Goal: Task Accomplishment & Management: Use online tool/utility

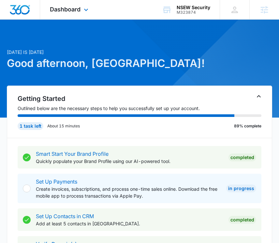
click at [68, 13] on div "Dashboard Apps Reputation Websites Forms CRM Email Social Shop Payments POS Con…" at bounding box center [70, 9] width 60 height 19
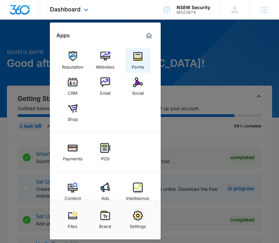
click at [133, 57] on img at bounding box center [138, 56] width 10 height 10
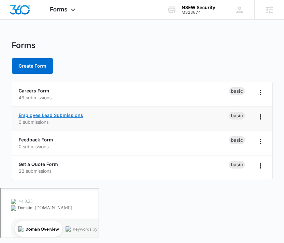
click at [80, 115] on link "Employee Lead Submissions" at bounding box center [51, 115] width 65 height 6
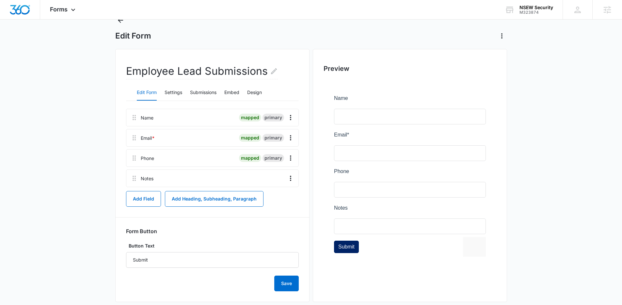
scroll to position [31, 0]
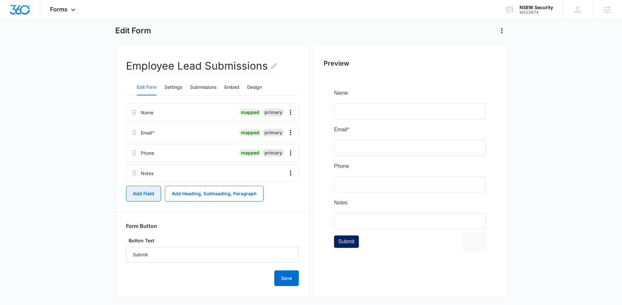
click at [151, 193] on button "Add Field" at bounding box center [143, 194] width 35 height 16
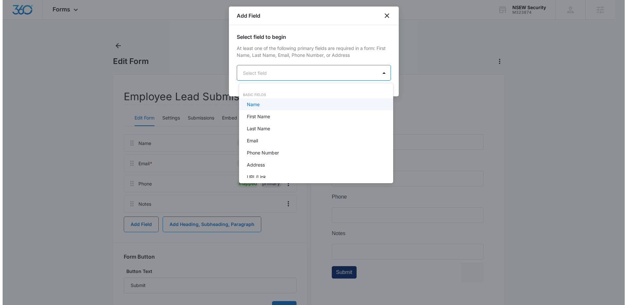
scroll to position [0, 0]
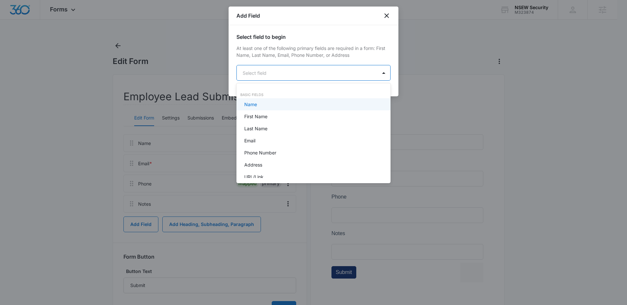
click at [284, 78] on body "Forms Apps Reputation Websites Forms CRM Email Social Shop Payments POS Content…" at bounding box center [313, 152] width 627 height 305
click at [284, 74] on body "Forms Apps Reputation Websites Forms CRM Email Social Shop Payments POS Content…" at bounding box center [313, 152] width 627 height 305
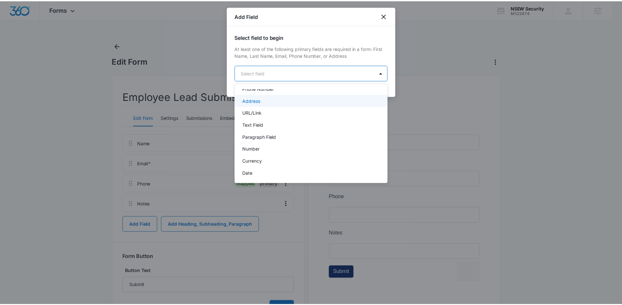
scroll to position [70, 0]
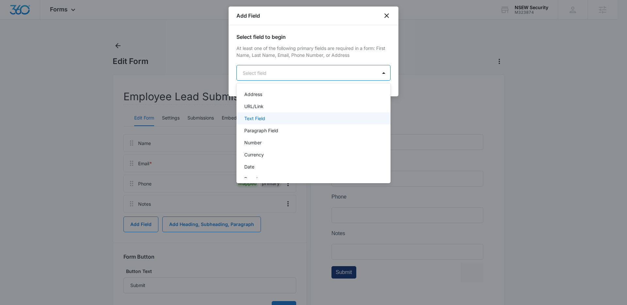
click at [274, 118] on div "Text Field" at bounding box center [312, 118] width 137 height 7
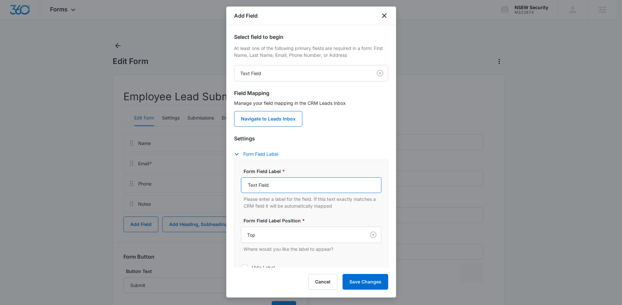
drag, startPoint x: 287, startPoint y: 186, endPoint x: 202, endPoint y: 184, distance: 85.5
click at [226, 186] on div "Select field to begin At least one of the following primary fields are required…" at bounding box center [311, 146] width 170 height 242
type input "Business Name / Project Name (if known)"
click at [284, 242] on button "Save Changes" at bounding box center [365, 282] width 46 height 16
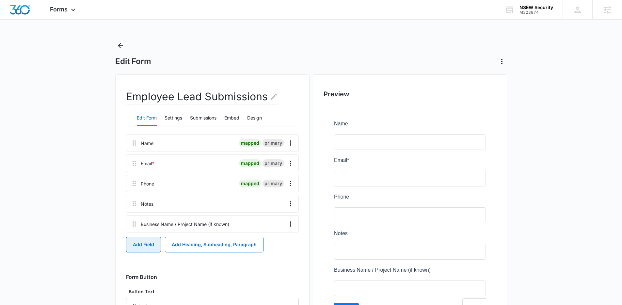
click at [145, 242] on button "Add Field" at bounding box center [143, 245] width 35 height 16
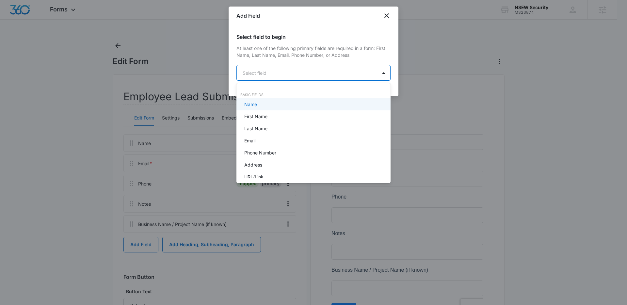
click at [284, 70] on body "Forms Apps Reputation Websites Forms CRM Email Social Shop Payments POS Content…" at bounding box center [313, 152] width 627 height 305
type input "add"
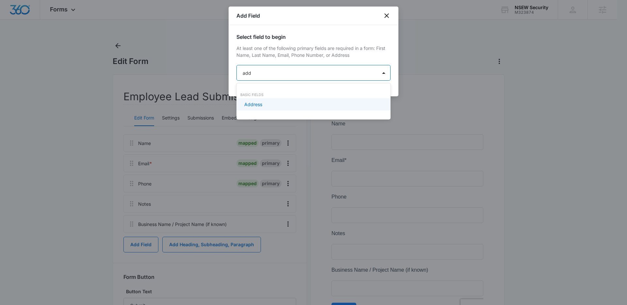
click at [284, 110] on div "Address" at bounding box center [313, 104] width 154 height 12
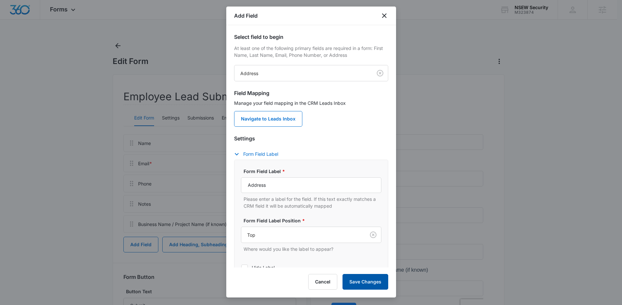
click at [284, 242] on button "Save Changes" at bounding box center [365, 282] width 46 height 16
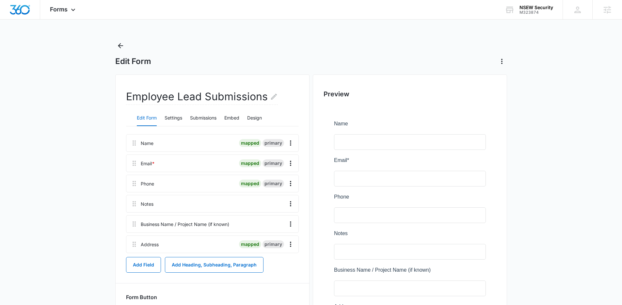
click at [242, 237] on div "Address mapped primary" at bounding box center [212, 244] width 173 height 18
click at [147, 242] on button "Add Field" at bounding box center [143, 265] width 35 height 16
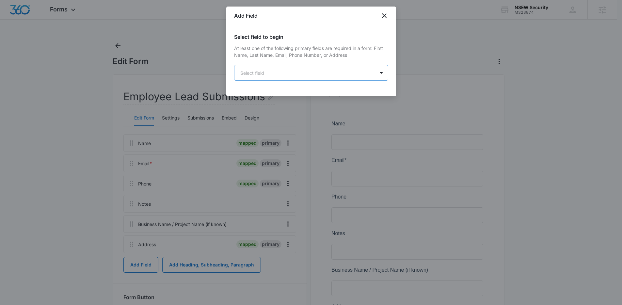
click at [284, 69] on body "Forms Apps Reputation Websites Forms CRM Email Social Shop Payments POS Content…" at bounding box center [311, 253] width 622 height 506
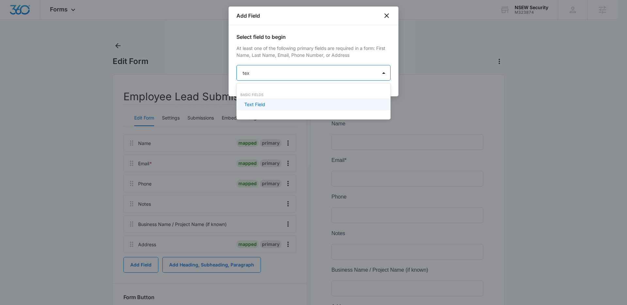
type input "text"
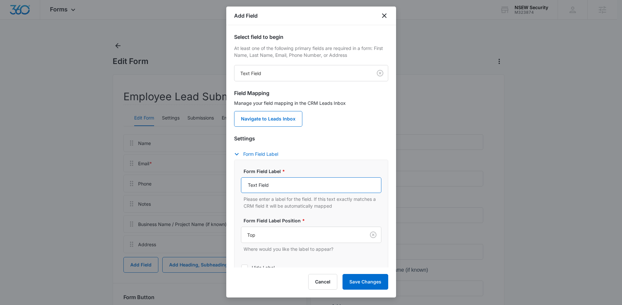
drag, startPoint x: 309, startPoint y: 185, endPoint x: 213, endPoint y: 188, distance: 96.3
click at [213, 188] on body "Forms Apps Reputation Websites Forms CRM Email Social Shop Payments POS Content…" at bounding box center [311, 253] width 622 height 506
type input "Type of Site (choose one)"
click at [284, 13] on icon "close" at bounding box center [384, 16] width 8 height 8
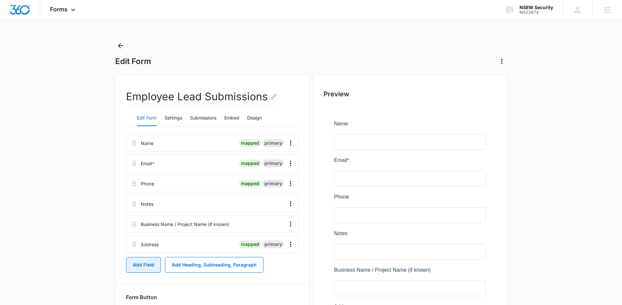
click at [139, 242] on button "Add Field" at bounding box center [143, 265] width 35 height 16
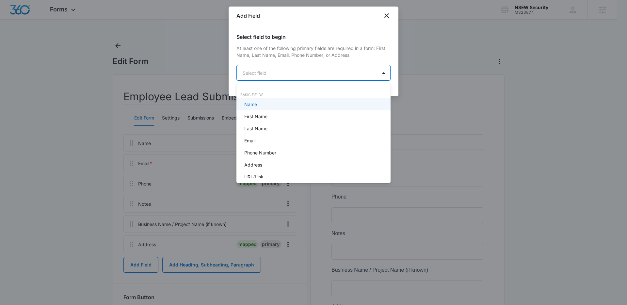
click at [284, 78] on body "Forms Apps Reputation Websites Forms CRM Email Social Shop Payments POS Content…" at bounding box center [313, 152] width 627 height 305
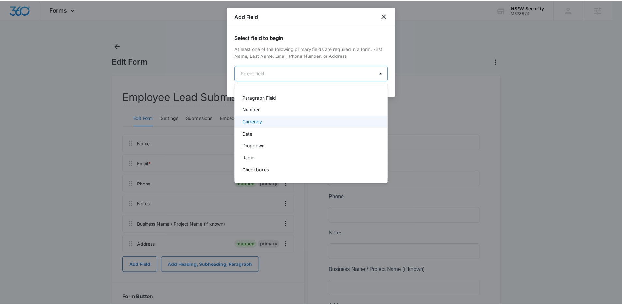
scroll to position [109, 0]
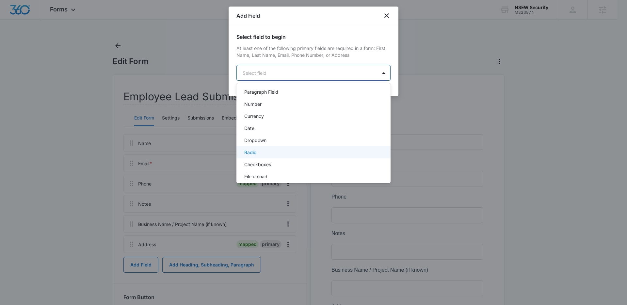
click at [267, 152] on div "Radio" at bounding box center [312, 152] width 137 height 7
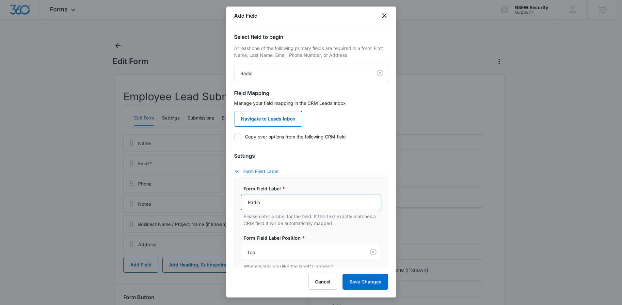
drag, startPoint x: 284, startPoint y: 201, endPoint x: 260, endPoint y: 179, distance: 32.6
click at [260, 181] on div "Form Field Label * Radio Please enter a label for the field. If this text exact…" at bounding box center [311, 242] width 154 height 130
click at [263, 242] on div at bounding box center [302, 252] width 110 height 8
click at [277, 209] on input "Type of" at bounding box center [311, 202] width 140 height 16
type input "Type of Site (choose one)"
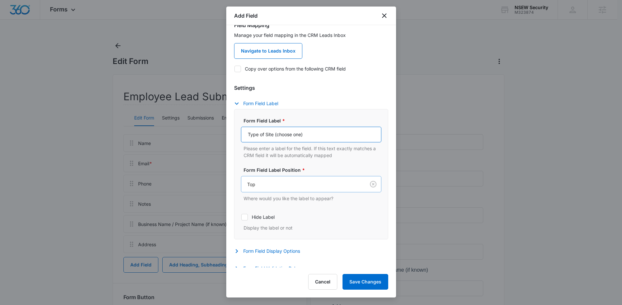
scroll to position [87, 0]
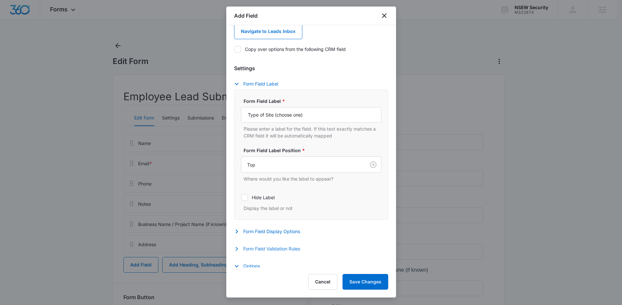
click at [262, 242] on button "Form Field Validation Rules" at bounding box center [270, 249] width 72 height 8
click at [257, 233] on button "Form Field Display Options" at bounding box center [270, 231] width 72 height 8
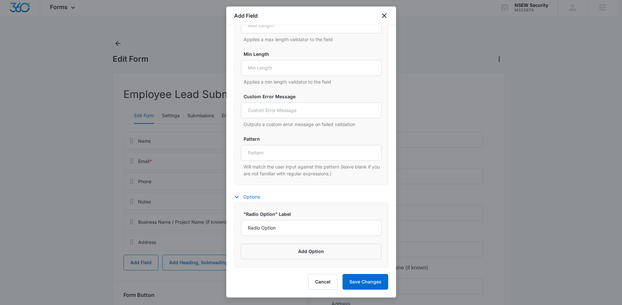
scroll to position [3, 0]
click at [284, 223] on input "Radio Option" at bounding box center [311, 228] width 140 height 16
drag, startPoint x: 290, startPoint y: 226, endPoint x: 192, endPoint y: 215, distance: 98.2
click at [192, 215] on body "Forms Apps Reputation Websites Forms CRM Email Social Shop Payments POS Content…" at bounding box center [311, 250] width 622 height 506
type input "Commercial Construction Site"
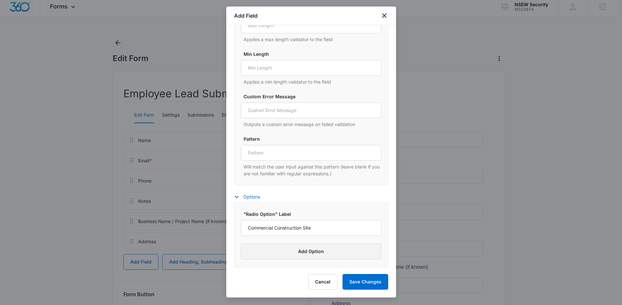
click at [250, 242] on button "Add Option" at bounding box center [311, 251] width 140 height 16
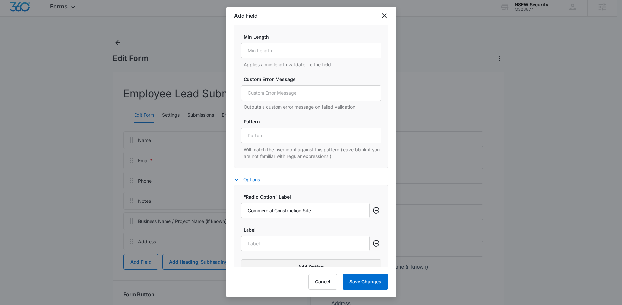
scroll to position [552, 0]
click at [251, 242] on input "Label" at bounding box center [305, 241] width 129 height 16
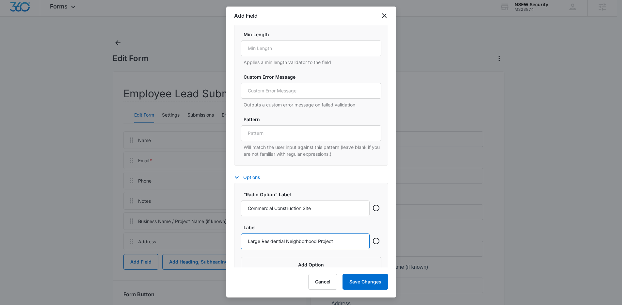
click at [284, 242] on button "Save Changes" at bounding box center [365, 282] width 46 height 16
type input "Large Residential Neighborhood Project"
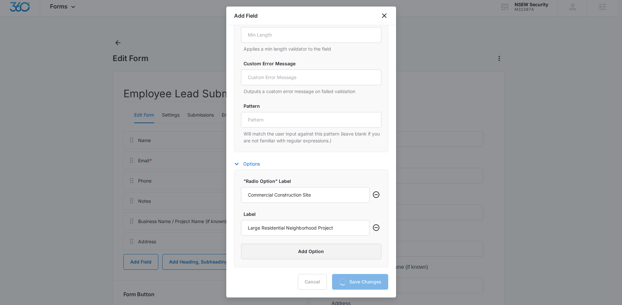
click at [284, 242] on button "Add Option" at bounding box center [311, 251] width 140 height 16
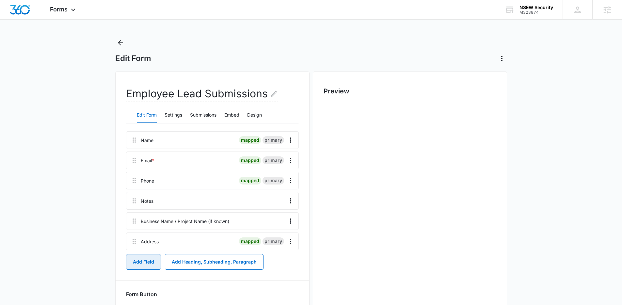
scroll to position [0, 0]
click at [134, 242] on icon at bounding box center [134, 241] width 8 height 8
click at [148, 241] on div "Address" at bounding box center [150, 241] width 18 height 7
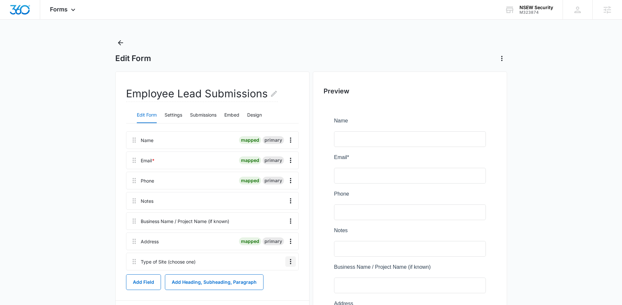
click at [284, 242] on icon "Overflow Menu" at bounding box center [291, 261] width 8 height 8
click at [280, 242] on button "Edit" at bounding box center [276, 280] width 37 height 10
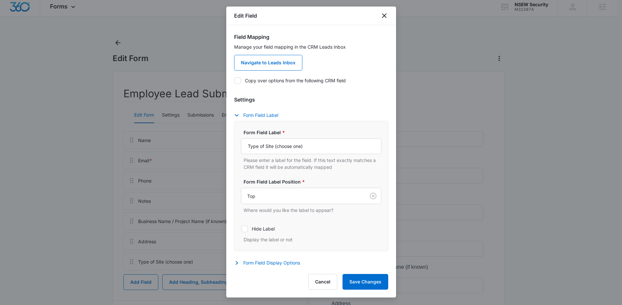
scroll to position [133, 0]
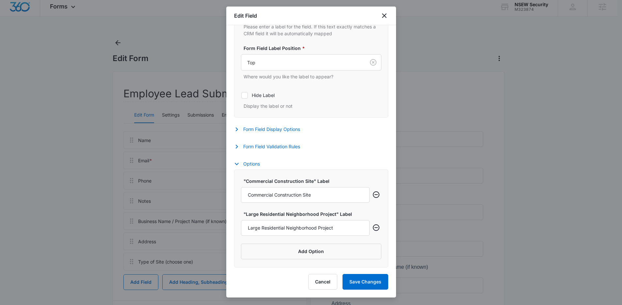
click at [284, 242] on div ""Commercial Construction Site" Label Commercial Construction Site "Large Reside…" at bounding box center [311, 218] width 154 height 98
click at [284, 242] on button "Add Option" at bounding box center [311, 251] width 140 height 16
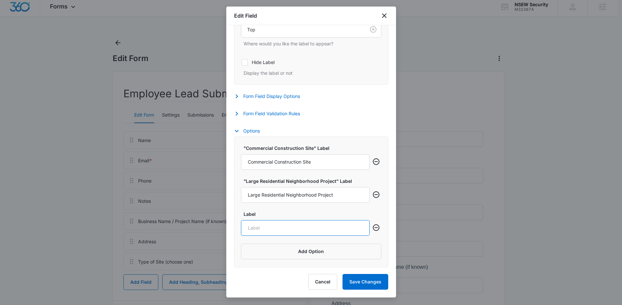
click at [284, 229] on input "Label" at bounding box center [305, 228] width 129 height 16
type input "Apartment Complex"
click at [284, 242] on button "Add Option" at bounding box center [311, 251] width 140 height 16
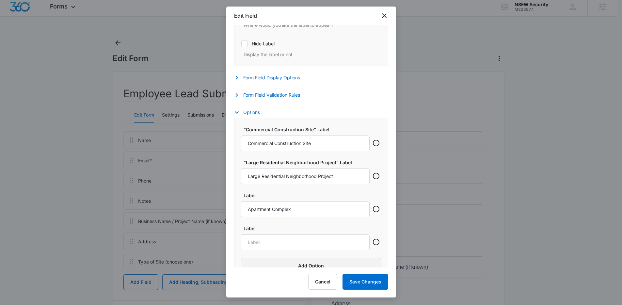
scroll to position [189, 0]
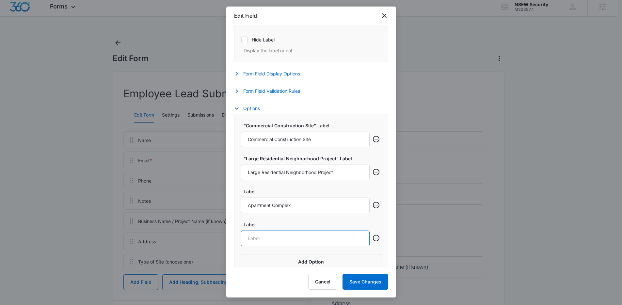
click at [284, 242] on input "Label" at bounding box center [305, 238] width 129 height 16
type input "Retail/Shopping Center"
click at [284, 242] on button "Add Option" at bounding box center [311, 262] width 140 height 16
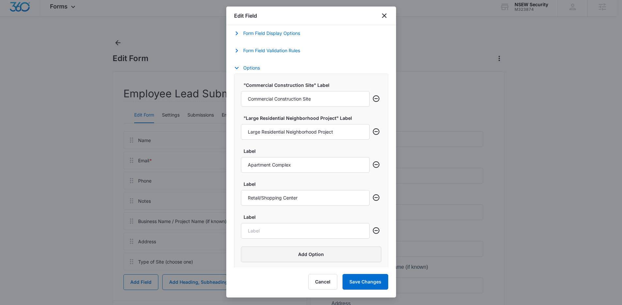
scroll to position [232, 0]
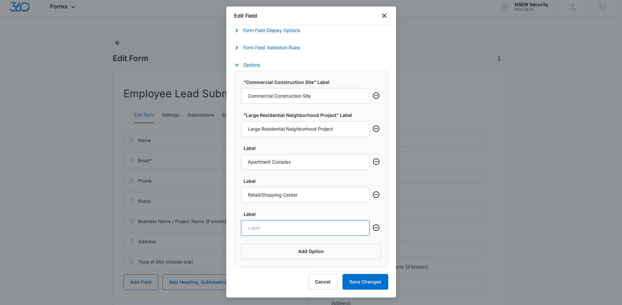
click at [284, 231] on input "Label" at bounding box center [305, 228] width 129 height 16
type input "Warehouse/Industrial"
click at [284, 242] on button "Add Option" at bounding box center [311, 251] width 140 height 16
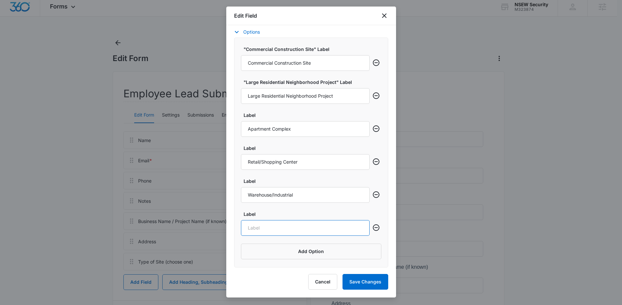
click at [283, 226] on input "Label" at bounding box center [305, 228] width 129 height 16
type input "Security Spotted on Site"
click at [284, 242] on button "Add Option" at bounding box center [311, 251] width 140 height 16
click at [284, 242] on input "Label" at bounding box center [305, 261] width 129 height 16
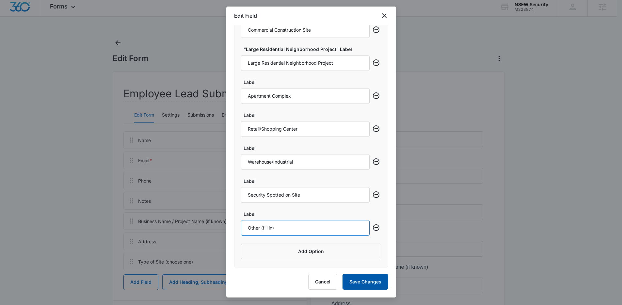
type input "Other (fill in)"
click at [284, 242] on button "Save Changes" at bounding box center [365, 282] width 46 height 16
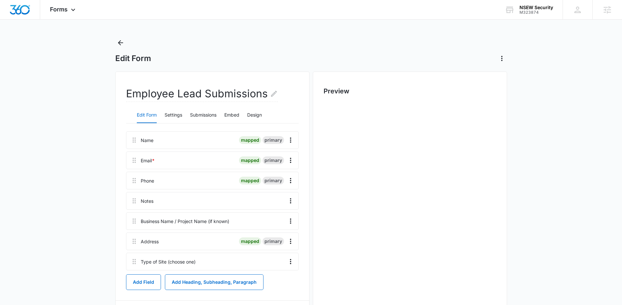
scroll to position [0, 0]
click at [284, 200] on icon "Overflow Menu" at bounding box center [291, 201] width 8 height 8
click at [273, 232] on button "Delete" at bounding box center [276, 229] width 37 height 10
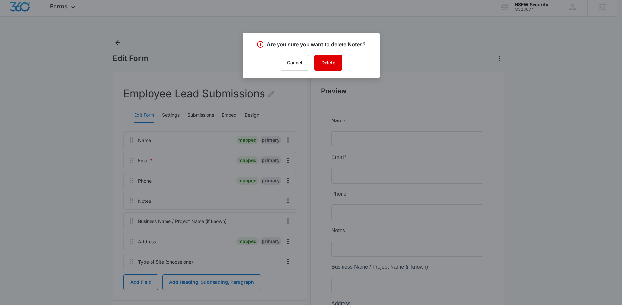
click at [284, 68] on button "Delete" at bounding box center [328, 63] width 28 height 16
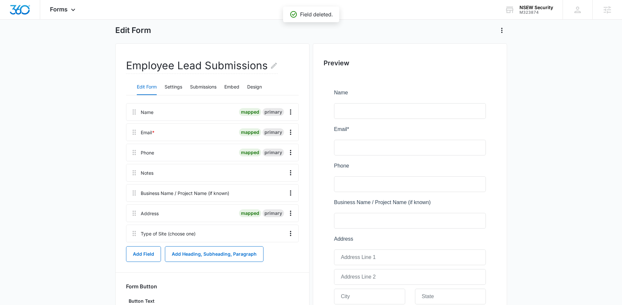
scroll to position [59, 0]
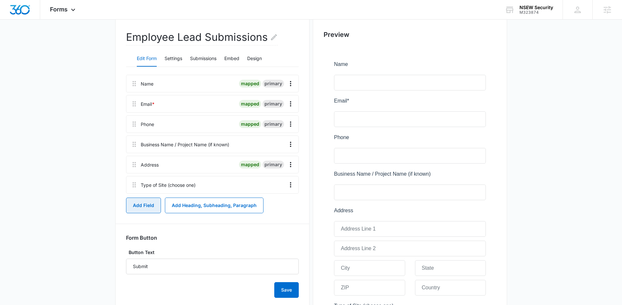
click at [136, 210] on button "Add Field" at bounding box center [143, 205] width 35 height 16
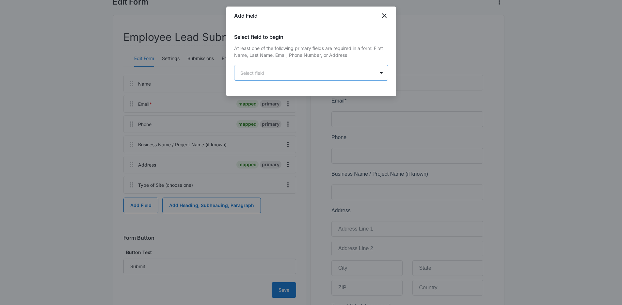
click at [284, 70] on body "Forms Apps Reputation Websites Forms CRM Email Social Shop Payments POS Content…" at bounding box center [311, 221] width 622 height 560
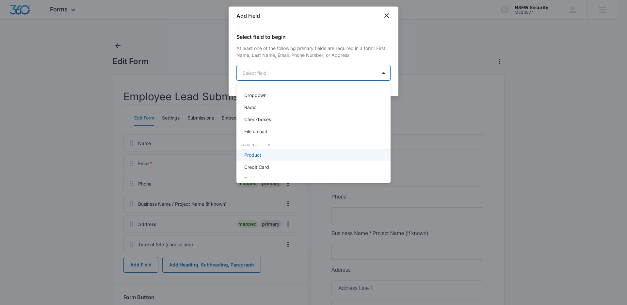
scroll to position [149, 0]
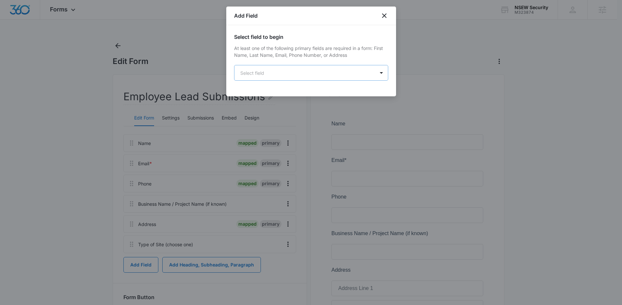
click at [284, 70] on body "Forms Apps Reputation Websites Forms CRM Email Social Shop Payments POS Content…" at bounding box center [311, 280] width 622 height 560
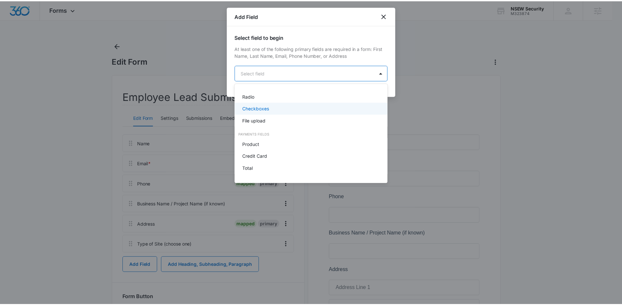
scroll to position [156, 0]
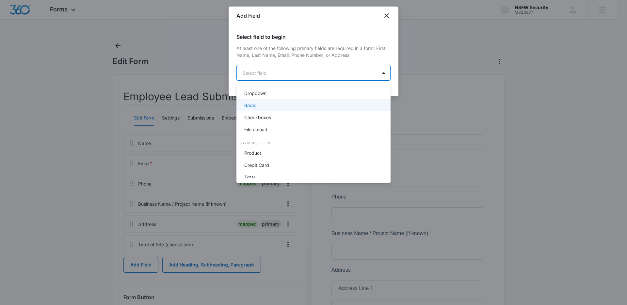
click at [284, 99] on div "Radio" at bounding box center [313, 105] width 154 height 12
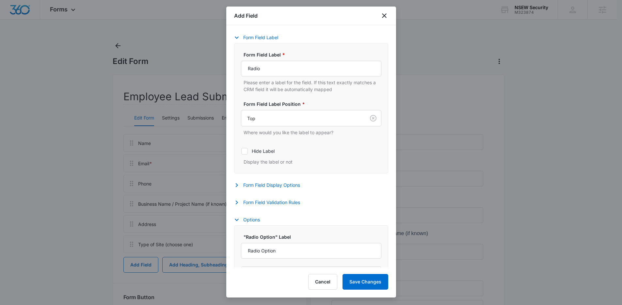
scroll to position [157, 0]
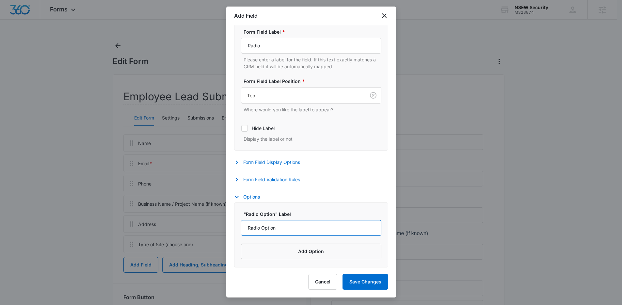
click at [284, 229] on input "Radio Option" at bounding box center [311, 228] width 140 height 16
type input "Yes"
click at [258, 242] on button "Add Option" at bounding box center [311, 251] width 140 height 16
click at [258, 242] on input "Label" at bounding box center [305, 261] width 129 height 16
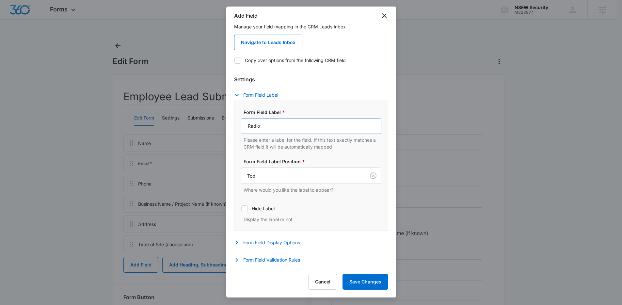
type input "No"
click at [284, 125] on input "Radio" at bounding box center [311, 126] width 140 height 16
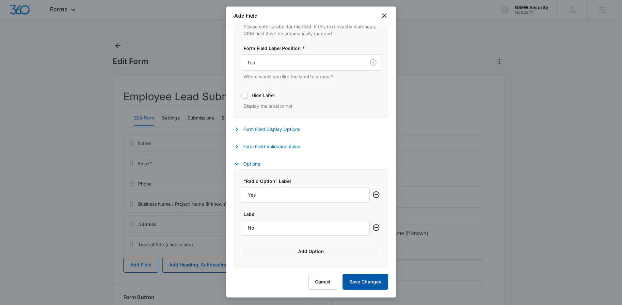
type input "Does the site currently have security? (Yes/No)"
click at [284, 242] on button "Save Changes" at bounding box center [365, 282] width 46 height 16
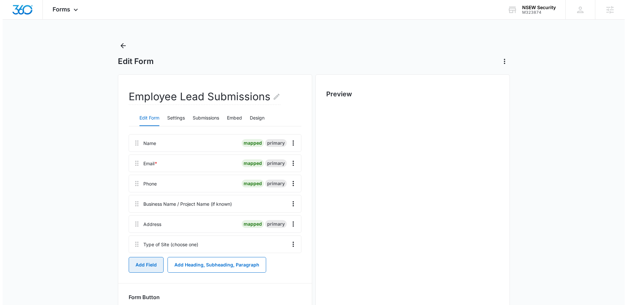
scroll to position [0, 0]
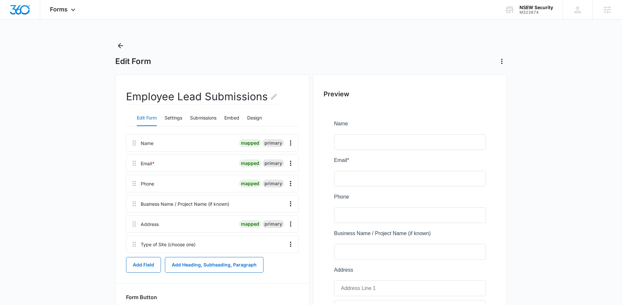
click at [284, 170] on main "Edit Form Employee Lead Submissions Edit Form Settings Submissions Embed Design…" at bounding box center [311, 292] width 622 height 505
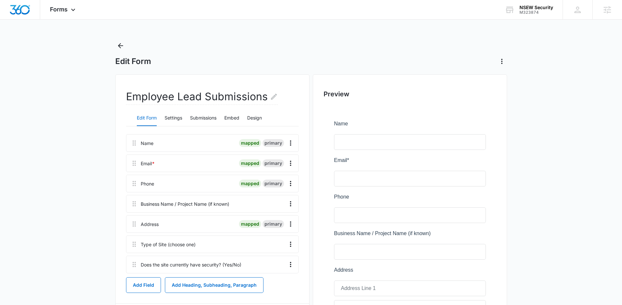
click at [284, 212] on div "Employee Lead Submissions Edit Form Settings Submissions Embed Design Name mapp…" at bounding box center [212, 303] width 194 height 458
click at [149, 242] on button "Add Field" at bounding box center [143, 285] width 35 height 16
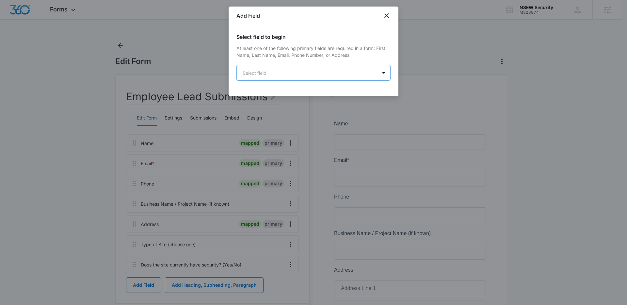
click at [284, 72] on body "Forms Apps Reputation Websites Forms CRM Email Social Shop Payments POS Content…" at bounding box center [313, 299] width 627 height 598
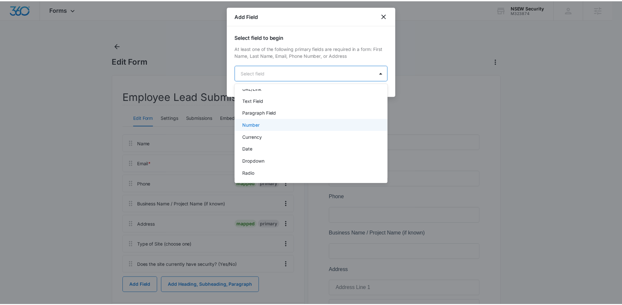
scroll to position [90, 0]
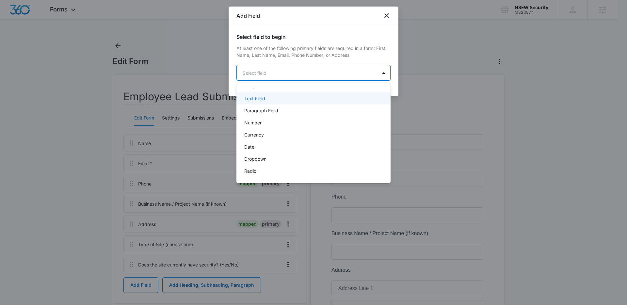
click at [260, 96] on p "Text Field" at bounding box center [254, 98] width 21 height 7
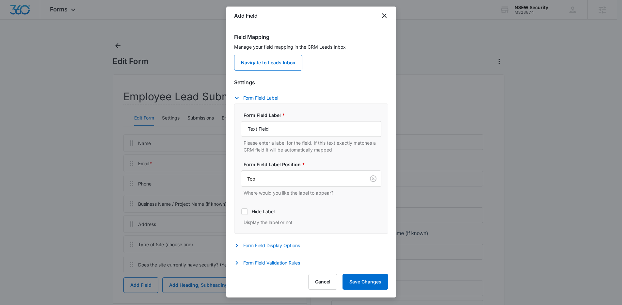
scroll to position [57, 0]
click at [284, 242] on button "Form Field Validation Rules" at bounding box center [270, 262] width 72 height 8
click at [284, 242] on button "Form Field Display Options" at bounding box center [270, 245] width 72 height 8
drag, startPoint x: 287, startPoint y: 128, endPoint x: 224, endPoint y: 117, distance: 64.2
click at [225, 118] on body "Forms Apps Reputation Websites Forms CRM Email Social Shop Payments POS Content…" at bounding box center [311, 299] width 622 height 598
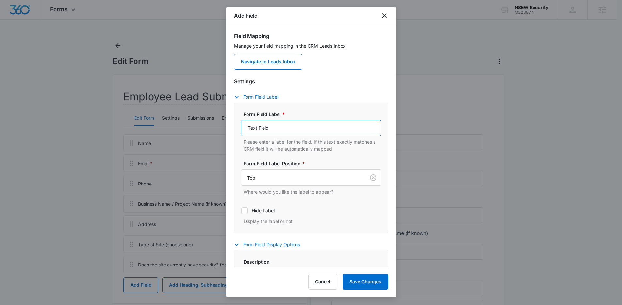
type input "D"
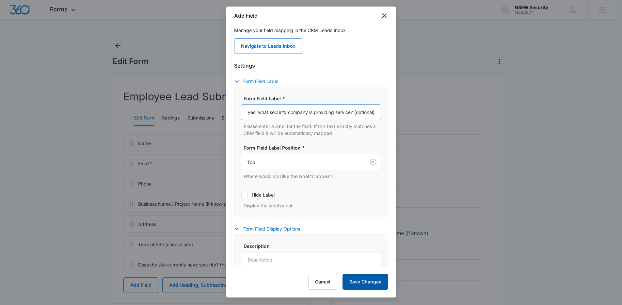
type input "If yes, what security company is providing service? (optional)"
click at [284, 242] on button "Save Changes" at bounding box center [365, 282] width 46 height 16
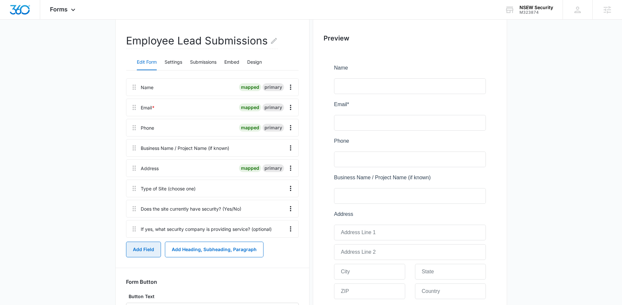
scroll to position [57, 0]
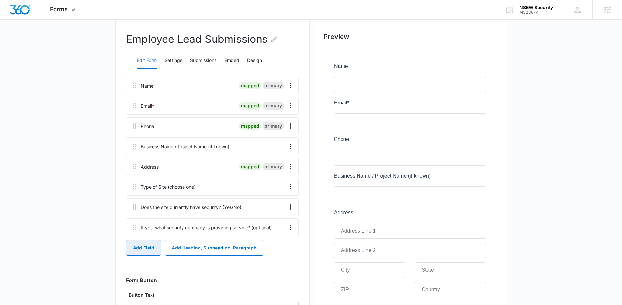
click at [139, 242] on button "Add Field" at bounding box center [143, 248] width 35 height 16
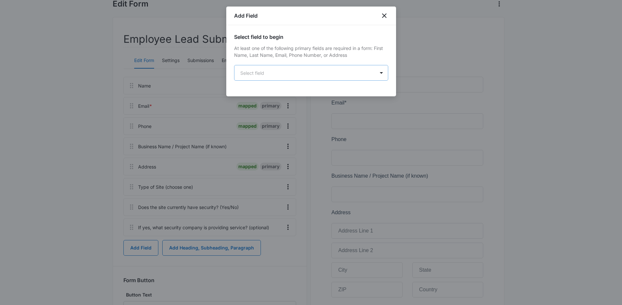
click at [284, 73] on body "Forms Apps Reputation Websites Forms CRM Email Social Shop Payments POS Content…" at bounding box center [311, 260] width 622 height 634
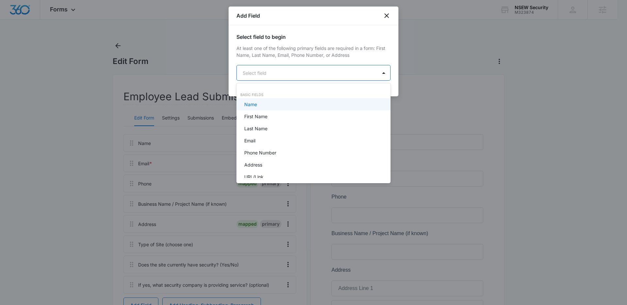
type input "C"
type input "te"
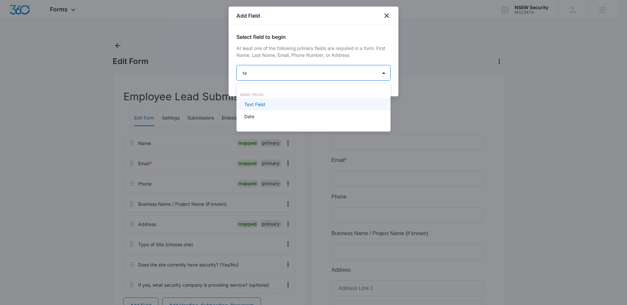
click at [284, 105] on div "Text Field" at bounding box center [312, 104] width 137 height 7
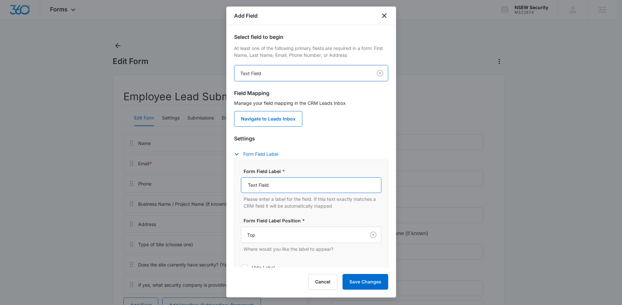
click at [284, 190] on input "Text Field" at bounding box center [311, 185] width 140 height 16
type input "Contact Name (site manager, property manager, etc.)"
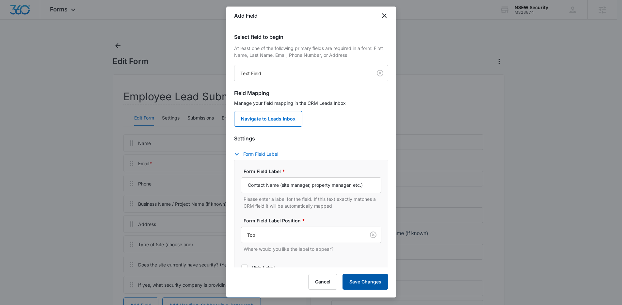
click at [284, 242] on button "Save Changes" at bounding box center [365, 282] width 46 height 16
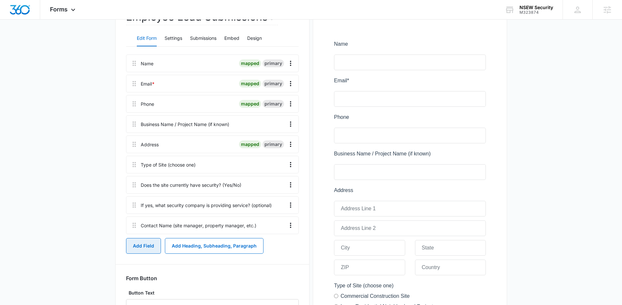
scroll to position [79, 0]
click at [284, 65] on icon "Overflow Menu" at bounding box center [291, 64] width 8 height 8
click at [277, 79] on button "Edit" at bounding box center [276, 82] width 37 height 10
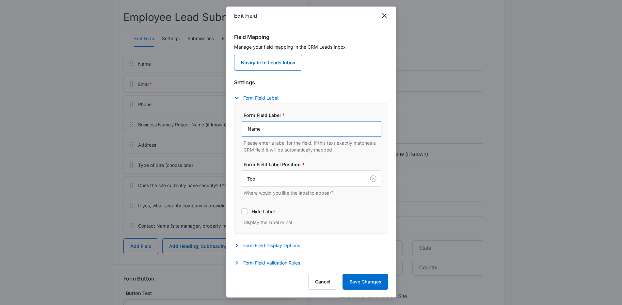
click at [250, 125] on input "Name" at bounding box center [311, 129] width 140 height 16
click at [249, 126] on input "Name" at bounding box center [311, 129] width 140 height 16
type input "Employee Name"
click at [284, 242] on button "Save Changes" at bounding box center [365, 282] width 46 height 16
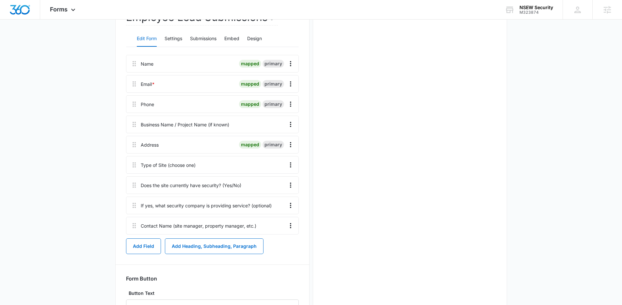
scroll to position [0, 0]
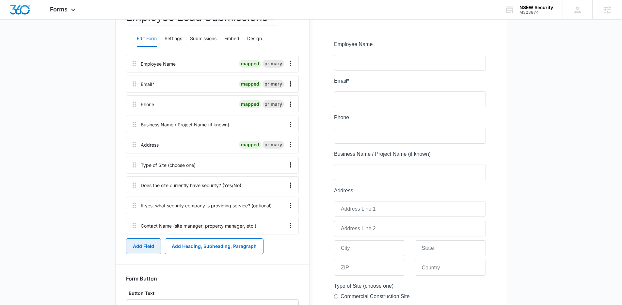
click at [134, 242] on button "Add Field" at bounding box center [143, 246] width 35 height 16
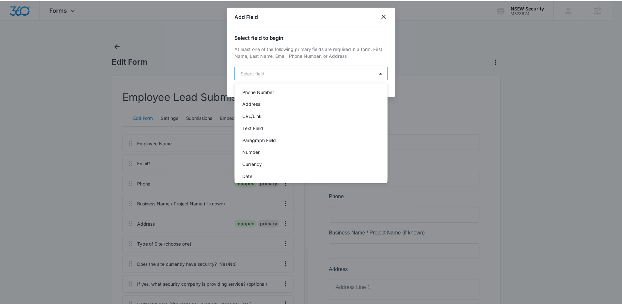
scroll to position [62, 0]
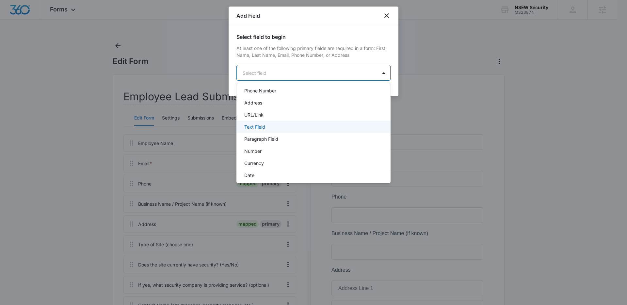
click at [268, 129] on div "Text Field" at bounding box center [312, 126] width 137 height 7
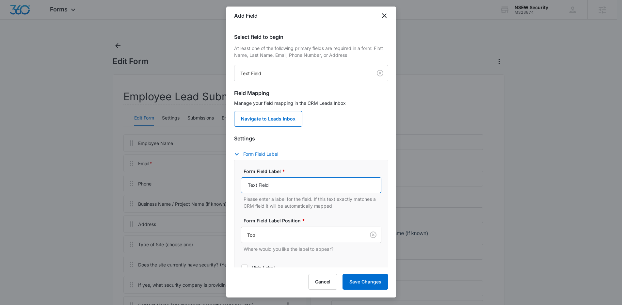
click at [284, 180] on input "Text Field" at bounding box center [311, 185] width 140 height 16
type input "Employee ID / Badge # (if applicable)"
click at [284, 242] on button "Save Changes" at bounding box center [365, 282] width 46 height 16
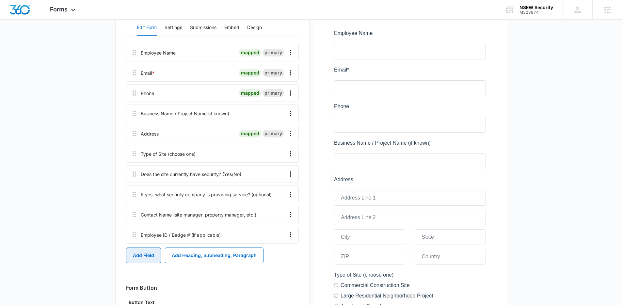
scroll to position [78, 0]
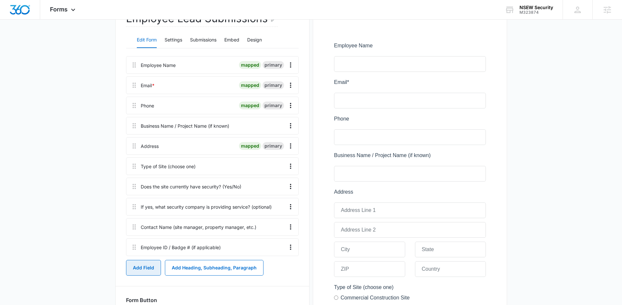
click at [142, 242] on button "Add Field" at bounding box center [143, 268] width 35 height 16
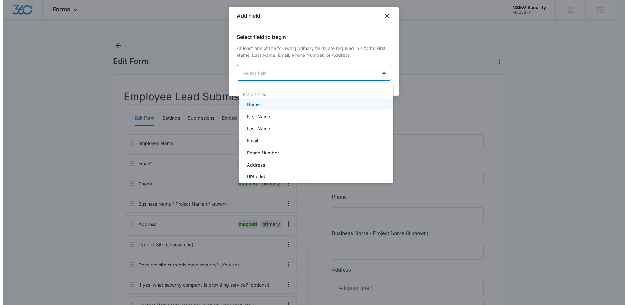
scroll to position [0, 0]
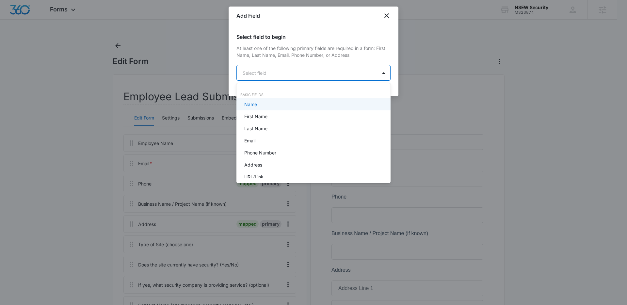
click at [284, 68] on body "Forms Apps Reputation Websites Forms CRM Email Social Shop Payments POS Content…" at bounding box center [313, 152] width 627 height 305
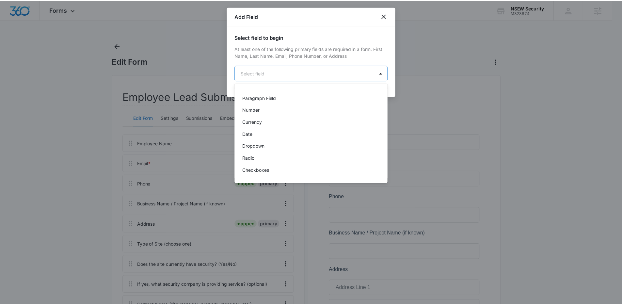
scroll to position [108, 0]
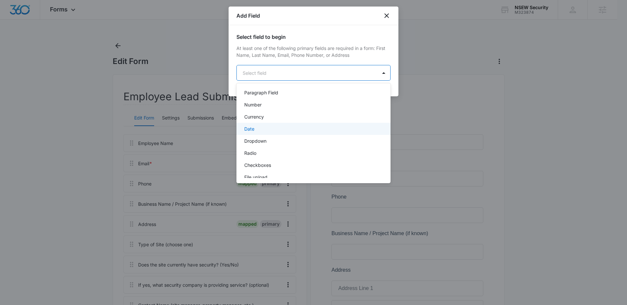
click at [284, 131] on div "Date" at bounding box center [312, 128] width 137 height 7
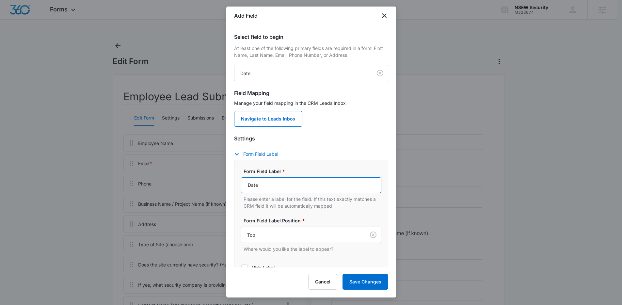
click at [278, 179] on input "Date" at bounding box center [311, 185] width 140 height 16
drag, startPoint x: 317, startPoint y: 185, endPoint x: 260, endPoint y: 185, distance: 57.4
click at [260, 185] on input "Date & Time of Submission" at bounding box center [311, 185] width 140 height 16
click at [276, 185] on input "Date & Time of Submission" at bounding box center [311, 185] width 140 height 16
click at [266, 184] on input "Date & Time of Submission" at bounding box center [311, 185] width 140 height 16
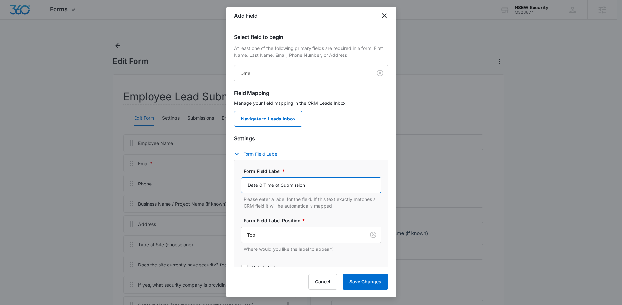
click at [266, 184] on input "Date & Time of Submission" at bounding box center [311, 185] width 140 height 16
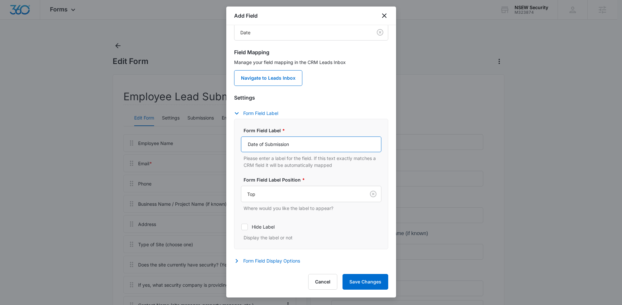
scroll to position [57, 0]
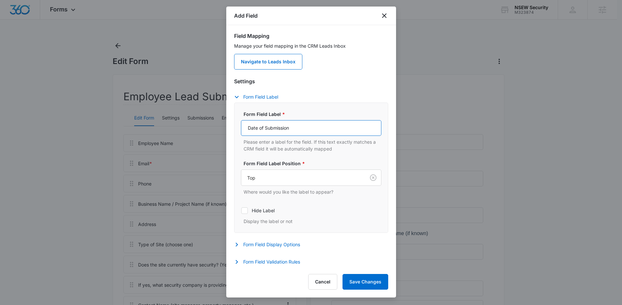
type input "Date of Submission"
click at [284, 242] on div "Add Field Select field to begin At least one of the following primary fields ar…" at bounding box center [311, 152] width 170 height 291
click at [284, 242] on button "Save Changes" at bounding box center [365, 282] width 46 height 16
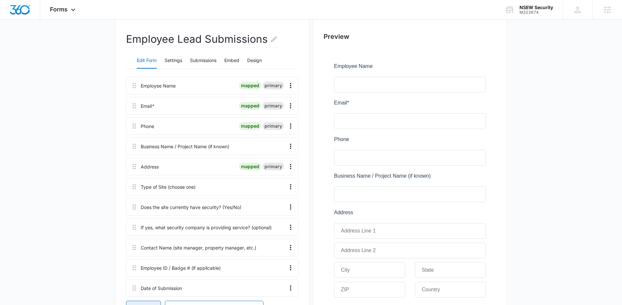
scroll to position [55, 0]
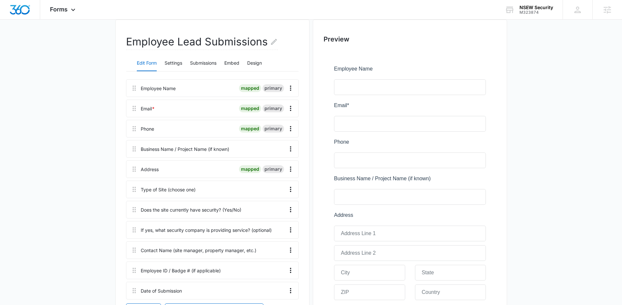
click at [284, 114] on div "Email * mapped primary" at bounding box center [212, 109] width 173 height 18
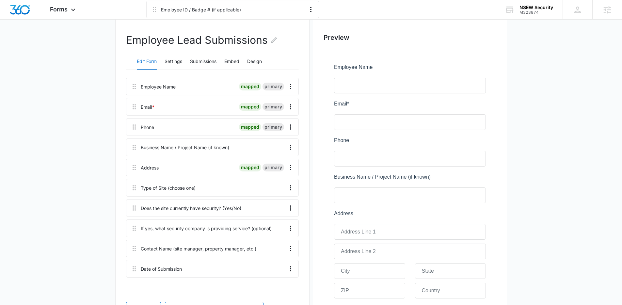
scroll to position [0, 0]
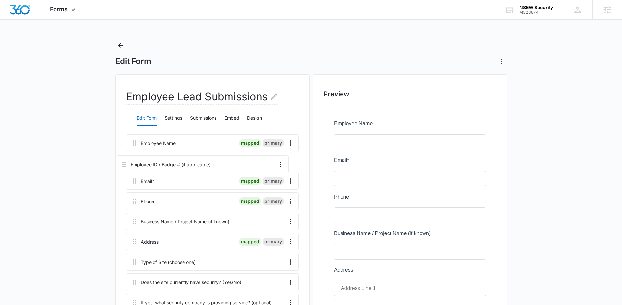
drag, startPoint x: 136, startPoint y: 184, endPoint x: 126, endPoint y: 162, distance: 24.6
click at [126, 162] on div "Employee Name mapped primary Email * mapped primary Phone mapped primary Busine…" at bounding box center [212, 244] width 173 height 220
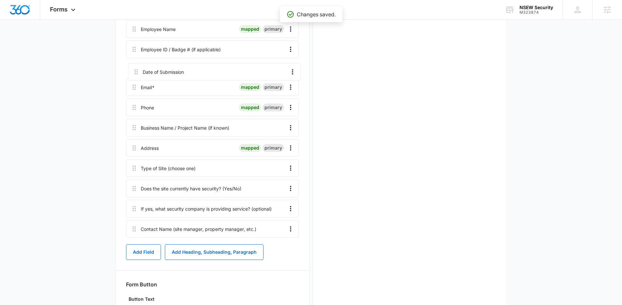
scroll to position [112, 0]
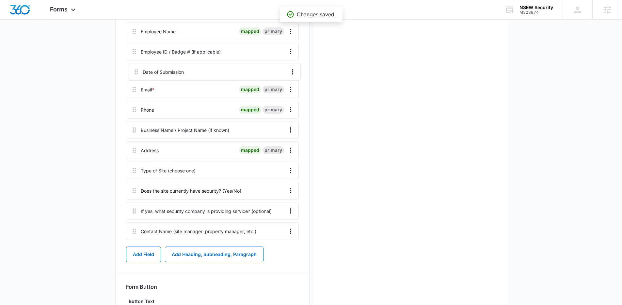
drag, startPoint x: 137, startPoint y: 228, endPoint x: 140, endPoint y: 63, distance: 164.8
click at [140, 63] on div "Employee Name mapped primary Employee ID / Badge # (if applicable) Email * mapp…" at bounding box center [212, 133] width 173 height 220
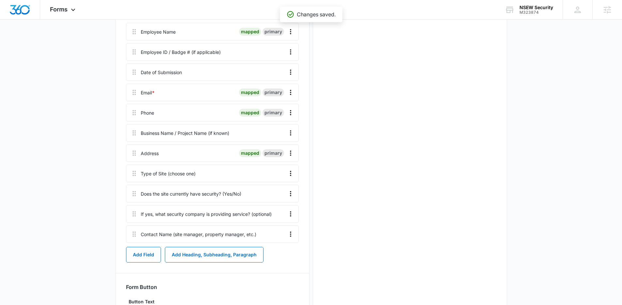
scroll to position [0, 0]
click at [284, 98] on div "Email * mapped primary" at bounding box center [212, 93] width 173 height 18
click at [284, 96] on icon "Overflow Menu" at bounding box center [291, 92] width 8 height 8
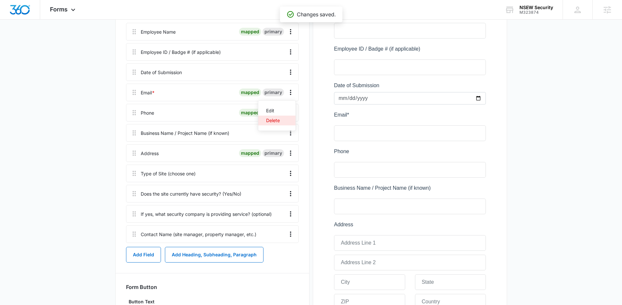
click at [284, 122] on button "Delete" at bounding box center [276, 121] width 37 height 10
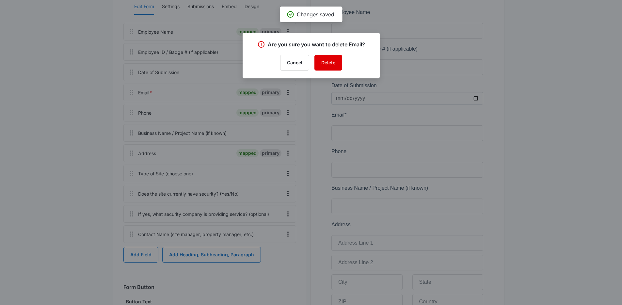
click at [284, 70] on button "Delete" at bounding box center [328, 63] width 28 height 16
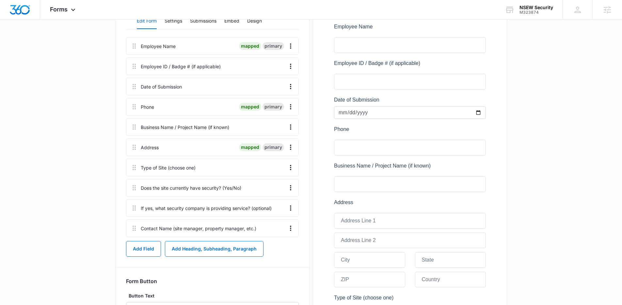
scroll to position [97, 0]
click at [284, 108] on icon "Overflow Menu" at bounding box center [291, 107] width 8 height 8
click at [284, 136] on button "Delete" at bounding box center [276, 135] width 37 height 10
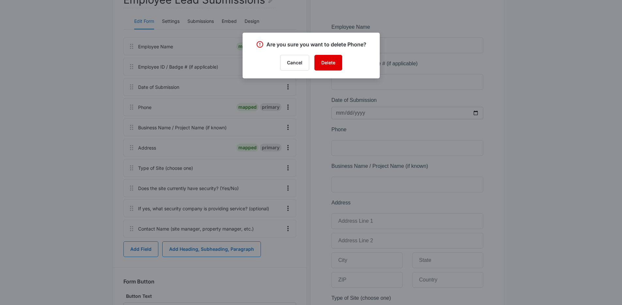
click at [284, 64] on button "Delete" at bounding box center [328, 63] width 28 height 16
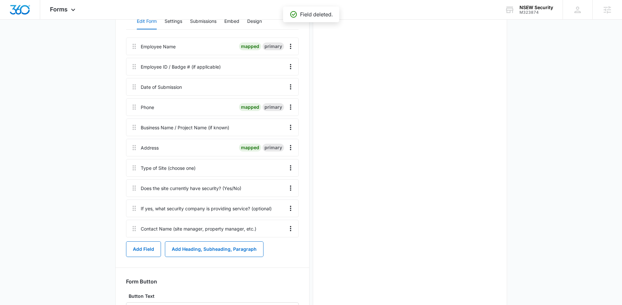
scroll to position [0, 0]
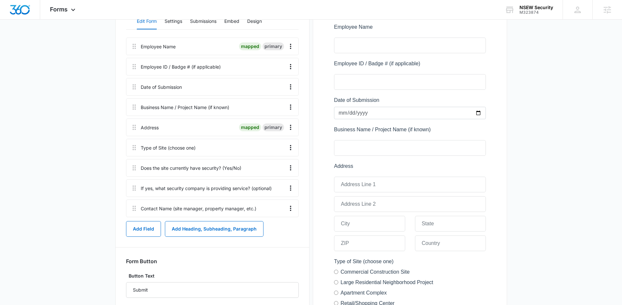
click at [261, 171] on div at bounding box center [263, 167] width 39 height 17
click at [173, 145] on div "Type of Site (choose one)" at bounding box center [168, 147] width 55 height 7
click at [284, 147] on button "Overflow Menu" at bounding box center [290, 147] width 10 height 10
click at [283, 161] on button "Edit" at bounding box center [276, 166] width 37 height 10
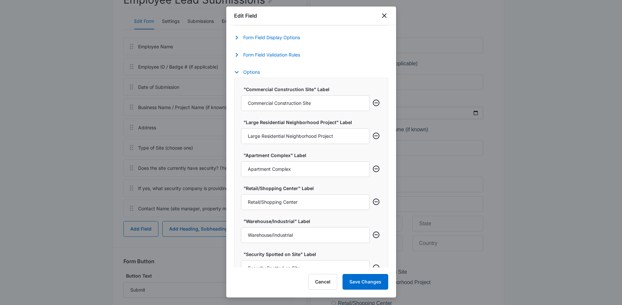
scroll to position [298, 0]
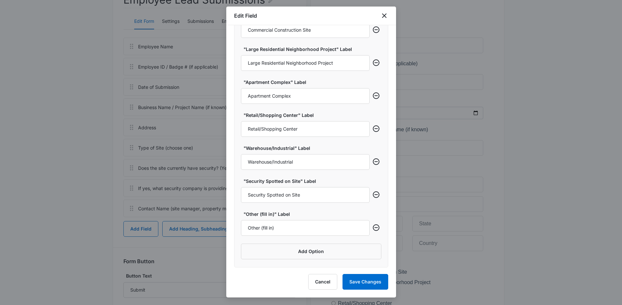
click at [284, 20] on div "Edit Field" at bounding box center [311, 16] width 170 height 19
click at [284, 16] on icon "close" at bounding box center [384, 15] width 5 height 5
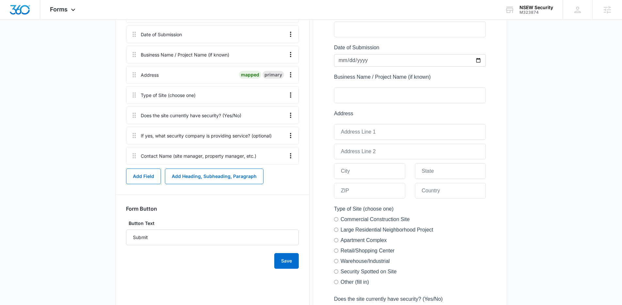
scroll to position [148, 0]
click at [154, 178] on button "Add Field" at bounding box center [143, 178] width 35 height 16
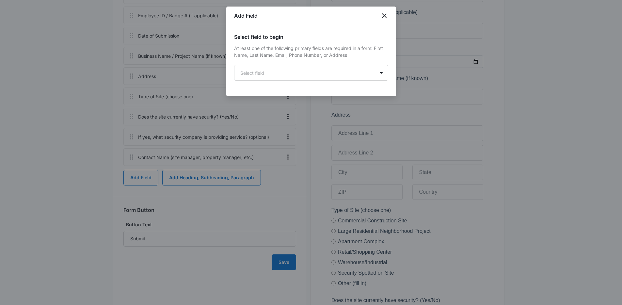
click at [284, 58] on div "Select field to begin At least one of the following primary fields are required…" at bounding box center [311, 57] width 154 height 48
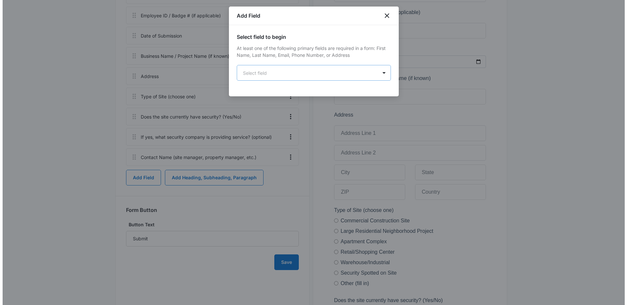
scroll to position [0, 0]
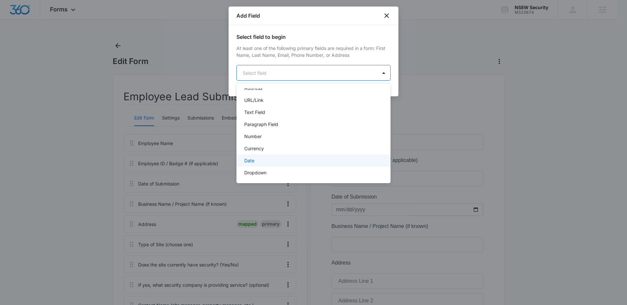
scroll to position [44, 0]
click at [266, 152] on div "Paragraph Field" at bounding box center [313, 157] width 154 height 12
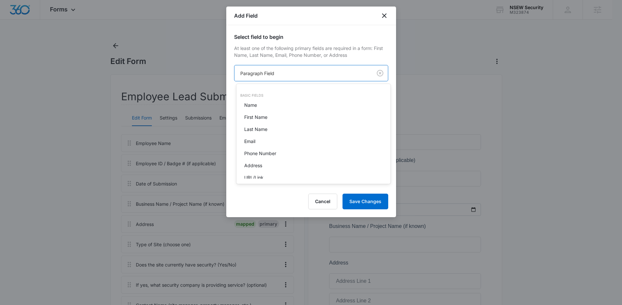
click at [284, 74] on body "Forms Apps Reputation Websites Forms CRM Email Social Shop Payments POS Content…" at bounding box center [311, 152] width 622 height 305
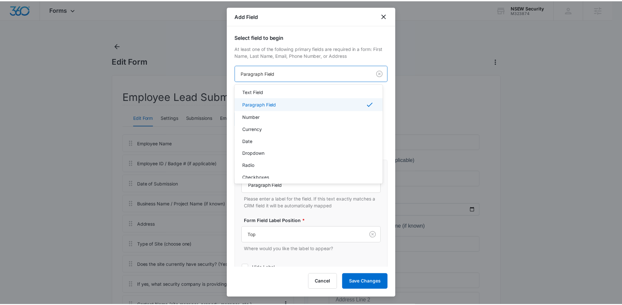
scroll to position [94, 0]
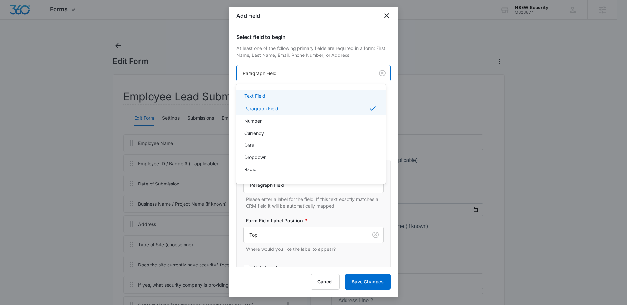
click at [284, 94] on div "Text Field" at bounding box center [310, 95] width 132 height 7
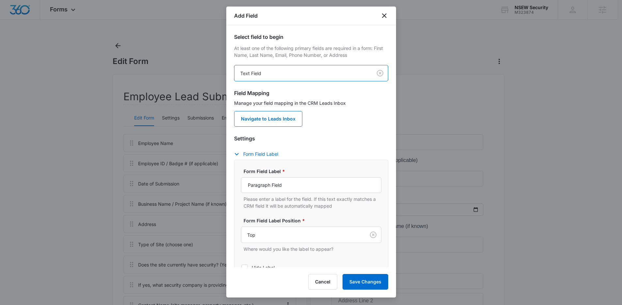
scroll to position [1, 0]
drag, startPoint x: 297, startPoint y: 183, endPoint x: 279, endPoint y: 148, distance: 39.6
click at [276, 149] on div "Form Field Label Form Field Label * Paragraph Field Please enter a label for th…" at bounding box center [311, 219] width 154 height 140
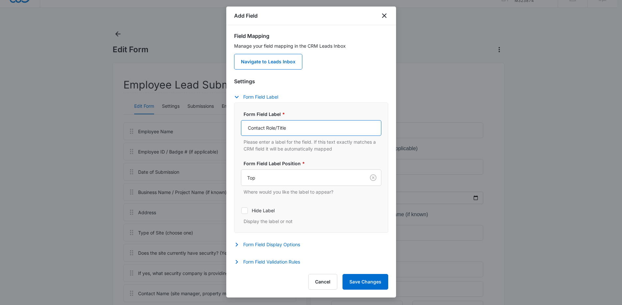
scroll to position [11, 0]
type input "Contact Role/Title"
click at [284, 242] on button "Save Changes" at bounding box center [365, 282] width 46 height 16
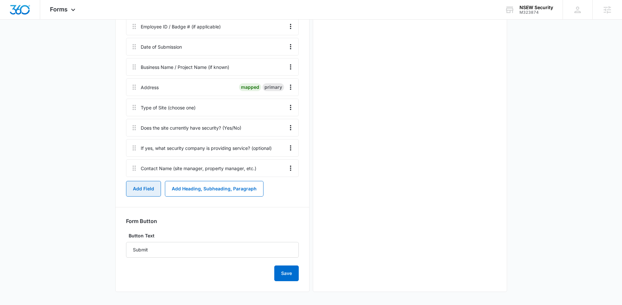
scroll to position [0, 0]
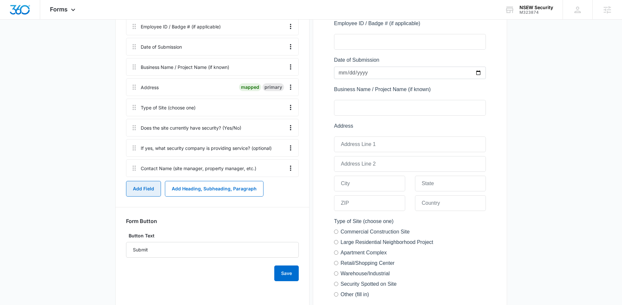
click at [150, 183] on button "Add Field" at bounding box center [143, 189] width 35 height 16
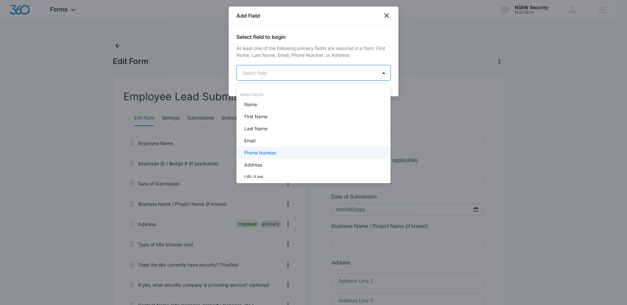
click at [282, 150] on div "Phone Number" at bounding box center [312, 152] width 137 height 7
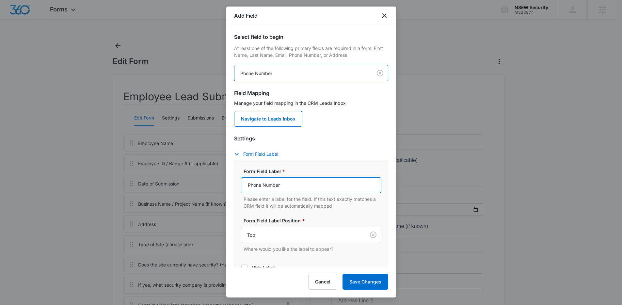
click at [246, 185] on input "Phone Number" at bounding box center [311, 185] width 140 height 16
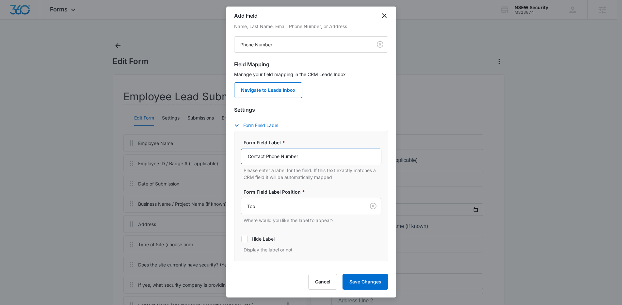
scroll to position [57, 0]
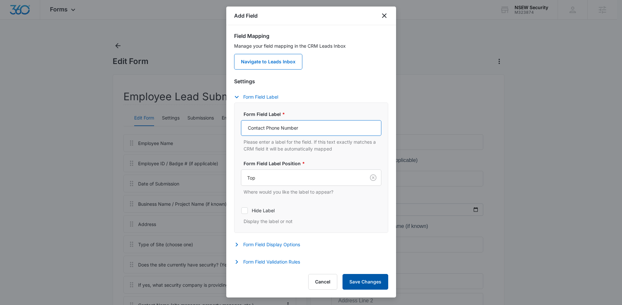
type input "Contact Phone Number"
click at [284, 242] on button "Save Changes" at bounding box center [365, 282] width 46 height 16
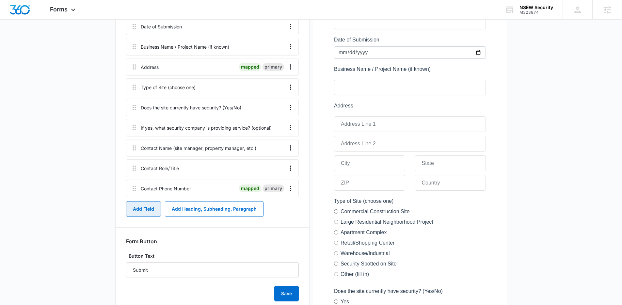
scroll to position [177, 0]
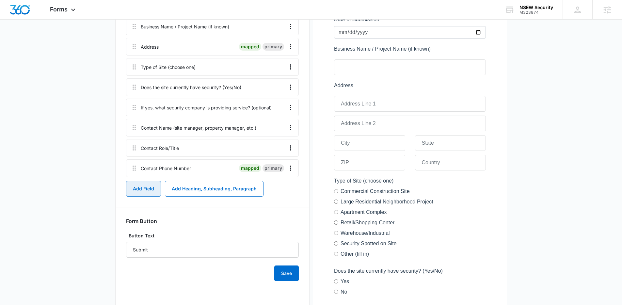
click at [152, 187] on button "Add Field" at bounding box center [143, 189] width 35 height 16
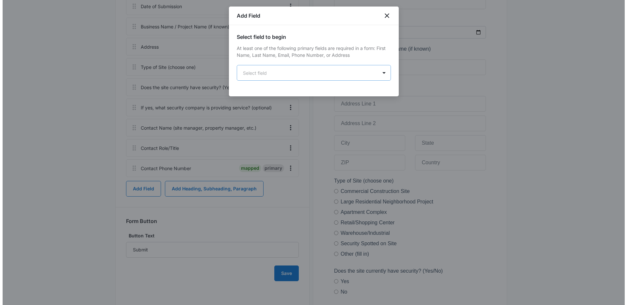
scroll to position [0, 0]
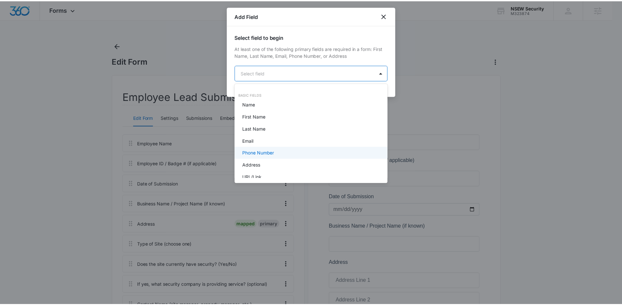
scroll to position [66, 0]
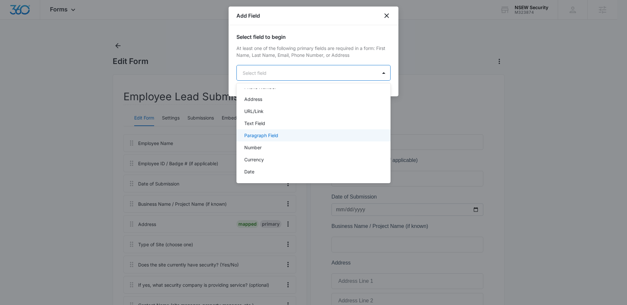
click at [257, 124] on p "Text Field" at bounding box center [254, 123] width 21 height 7
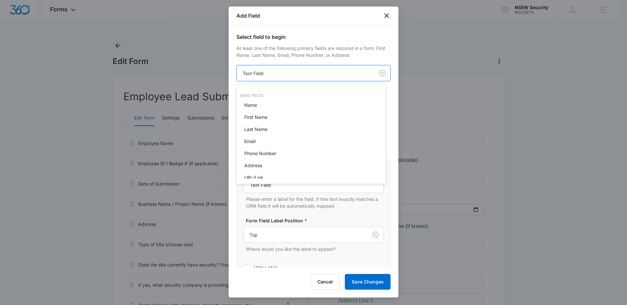
click at [284, 73] on body "Forms Apps Reputation Websites Forms CRM Email Social Shop Payments POS Content…" at bounding box center [313, 152] width 627 height 305
click at [270, 145] on div "Email" at bounding box center [310, 141] width 149 height 12
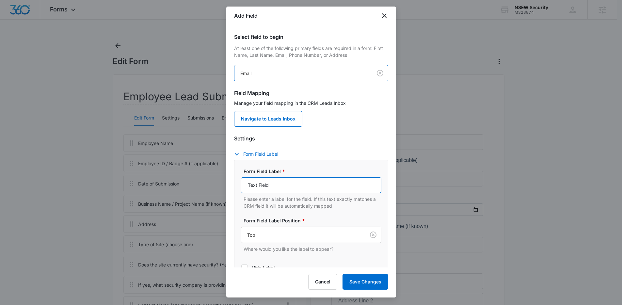
drag, startPoint x: 287, startPoint y: 187, endPoint x: 252, endPoint y: 173, distance: 38.1
click at [262, 178] on input "Text Field" at bounding box center [311, 185] width 140 height 16
drag, startPoint x: 289, startPoint y: 193, endPoint x: 290, endPoint y: 189, distance: 4.3
click at [284, 193] on div "Form Field Label * Text Field Please enter a label for the field. If this text …" at bounding box center [311, 188] width 140 height 41
drag, startPoint x: 290, startPoint y: 183, endPoint x: 343, endPoint y: 146, distance: 64.5
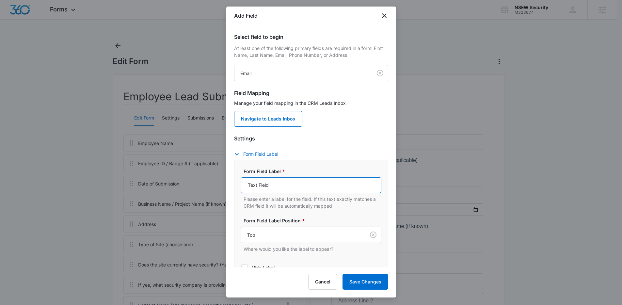
click at [284, 147] on div "Settings Form Field Label Form Field Label * Text Field Please enter a label fo…" at bounding box center [311, 229] width 154 height 190
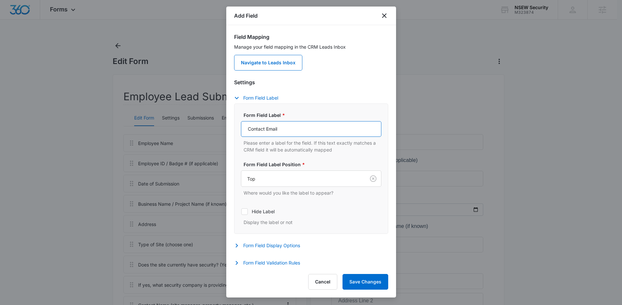
scroll to position [57, 0]
type input "Contact Email"
click at [284, 242] on button "Save Changes" at bounding box center [365, 282] width 46 height 16
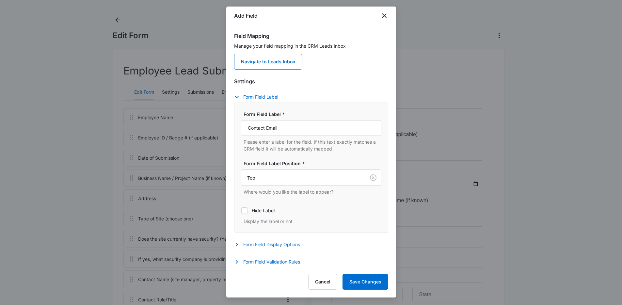
scroll to position [26, 0]
click at [284, 242] on button "Save Changes" at bounding box center [365, 282] width 46 height 16
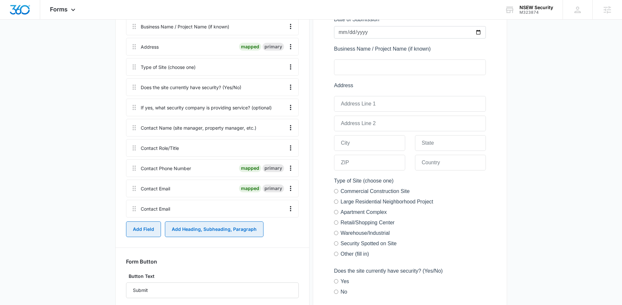
scroll to position [218, 0]
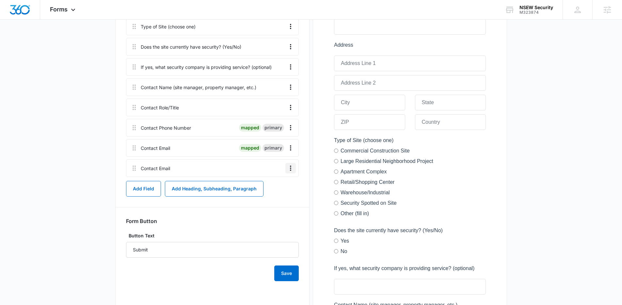
click at [284, 167] on icon "Overflow Menu" at bounding box center [291, 168] width 8 height 8
click at [277, 195] on div "Delete" at bounding box center [273, 196] width 14 height 5
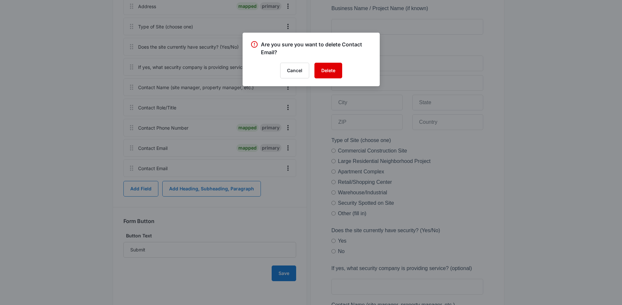
click at [284, 71] on button "Delete" at bounding box center [328, 71] width 28 height 16
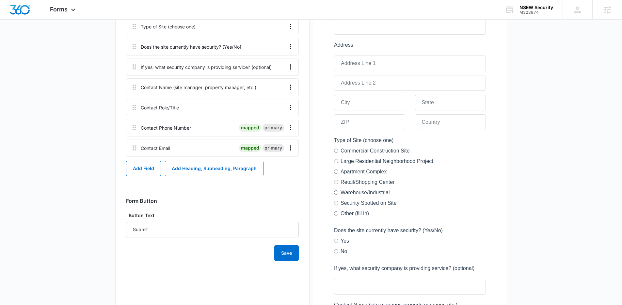
scroll to position [197, 0]
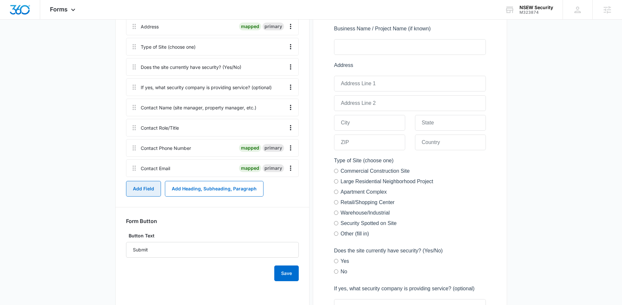
click at [149, 190] on button "Add Field" at bounding box center [143, 189] width 35 height 16
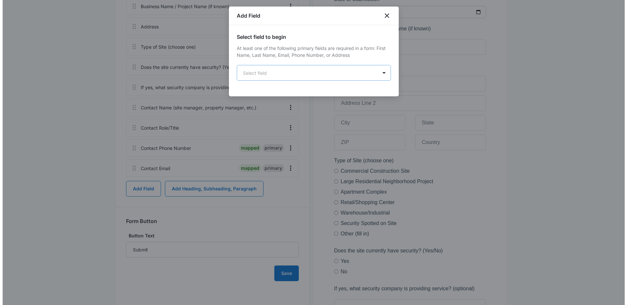
scroll to position [0, 0]
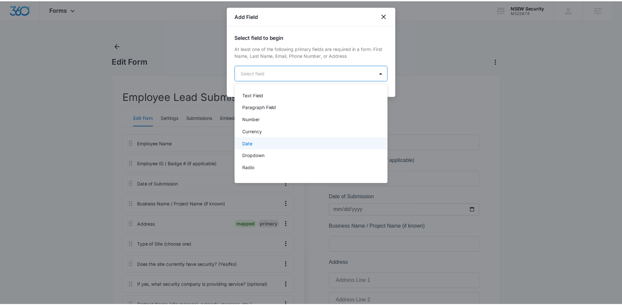
scroll to position [117, 0]
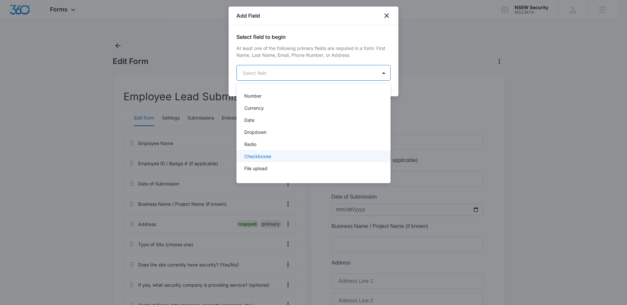
click at [284, 155] on div "Checkboxes" at bounding box center [312, 156] width 137 height 7
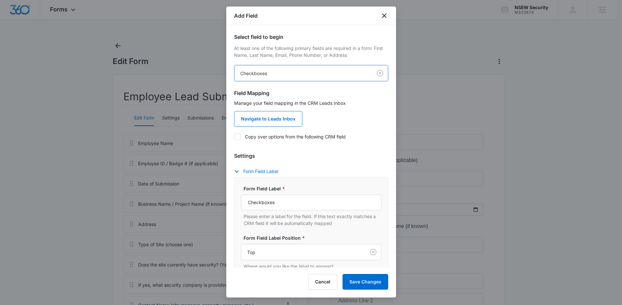
scroll to position [13, 0]
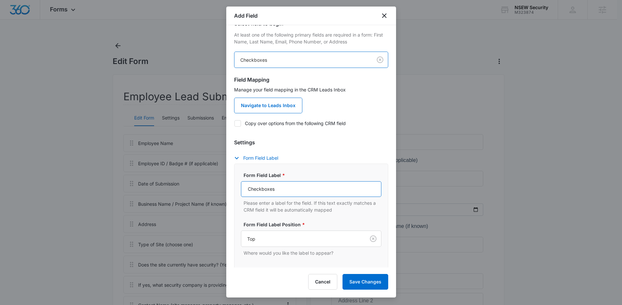
click at [284, 187] on input "Checkboxes" at bounding box center [311, 189] width 140 height 16
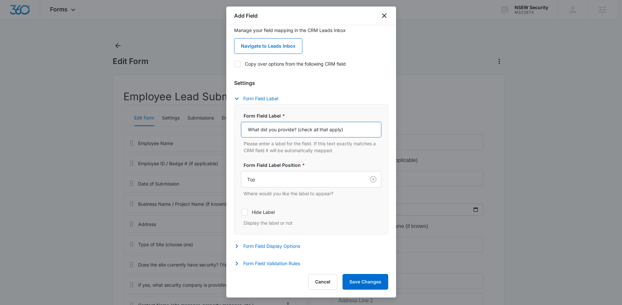
scroll to position [85, 0]
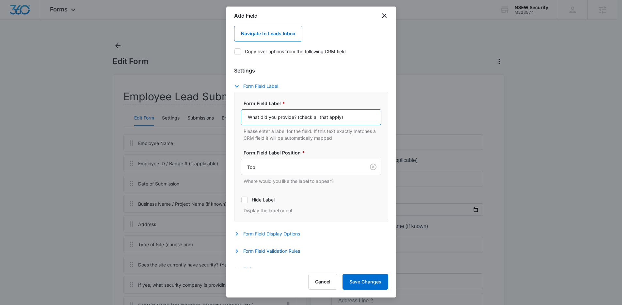
type input "What did you provide? (check all that apply)"
click at [284, 233] on button "Form Field Display Options" at bounding box center [270, 234] width 72 height 8
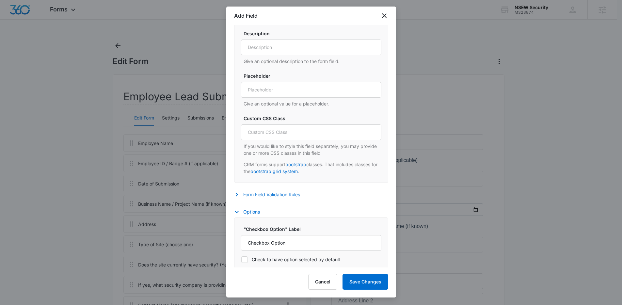
scroll to position [334, 0]
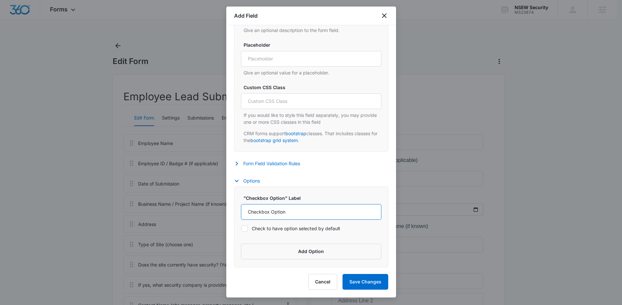
drag, startPoint x: 306, startPoint y: 208, endPoint x: 302, endPoint y: 207, distance: 4.8
click at [284, 207] on input "Checkbox Option" at bounding box center [311, 212] width 140 height 16
type input "Location / Address only (Tier 1)"
click at [267, 242] on button "Add Option" at bounding box center [311, 251] width 140 height 16
click at [267, 242] on input "Label" at bounding box center [305, 261] width 129 height 16
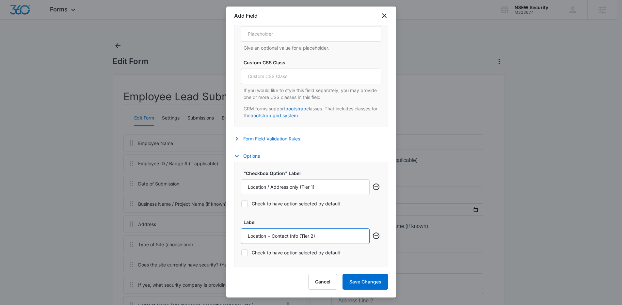
scroll to position [382, 0]
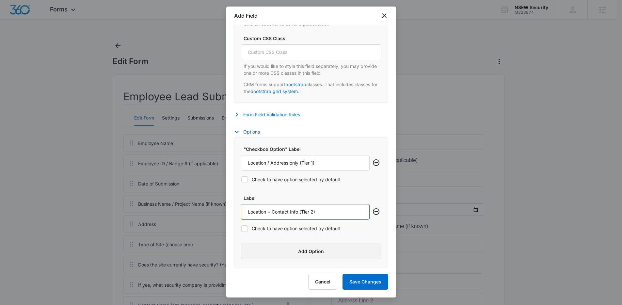
type input "Location + Contact Info (Tier 2)"
click at [276, 242] on button "Add Option" at bounding box center [311, 251] width 140 height 16
click at [275, 242] on input "Label" at bounding box center [305, 261] width 129 height 16
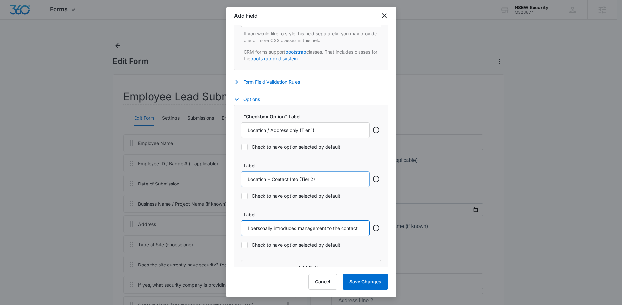
scroll to position [418, 0]
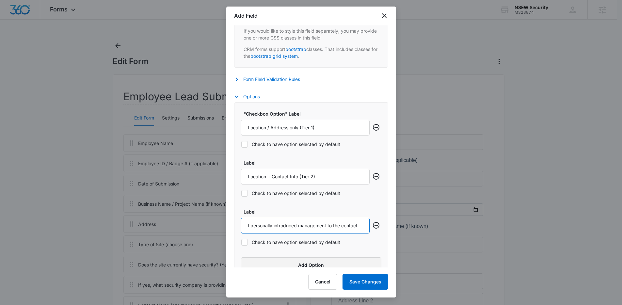
type input "I personally introduced management to the contact"
click at [261, 242] on button "Add Option" at bounding box center [311, 265] width 140 height 16
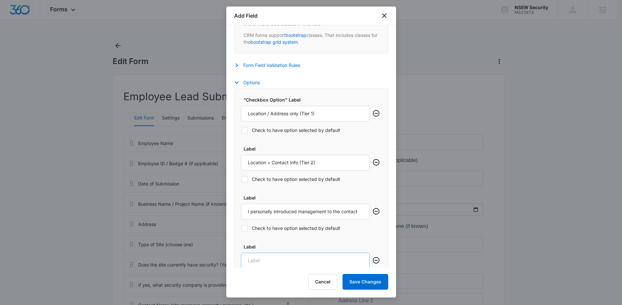
scroll to position [431, 0]
click at [260, 242] on input "Label" at bounding box center [305, 261] width 129 height 16
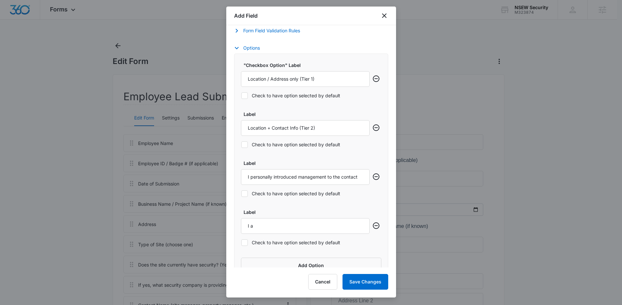
scroll to position [469, 0]
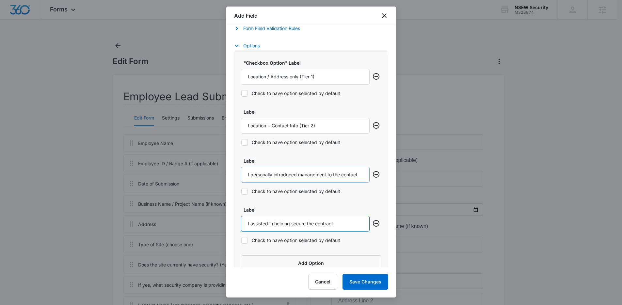
type input "I assisted in helping secure the contract"
click at [284, 177] on input "I personally introduced management to the contact" at bounding box center [305, 175] width 129 height 16
click at [284, 174] on input "I personally introduced management to the contact" at bounding box center [305, 175] width 129 height 16
type input "I personally introduced management to the contact (Tier 3)"
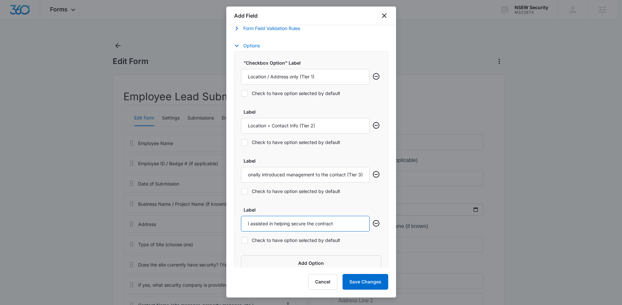
scroll to position [0, 0]
click at [284, 226] on input "I assisted in helping secure the contract" at bounding box center [305, 224] width 129 height 16
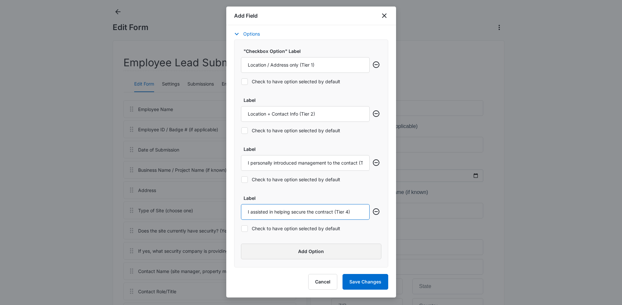
scroll to position [65, 0]
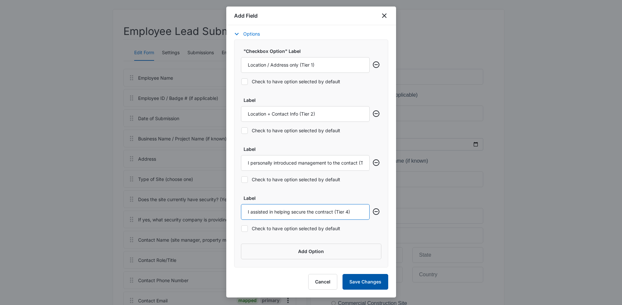
type input "I assisted in helping secure the contract (Tier 4)"
click at [284, 242] on button "Save Changes" at bounding box center [365, 282] width 46 height 16
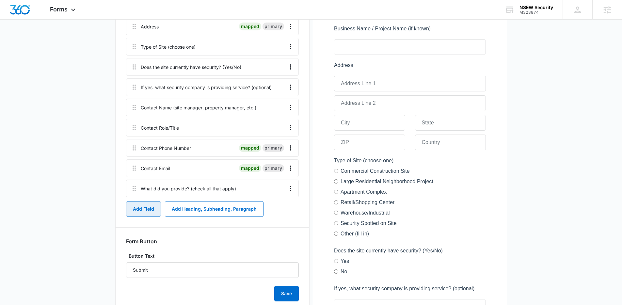
scroll to position [218, 0]
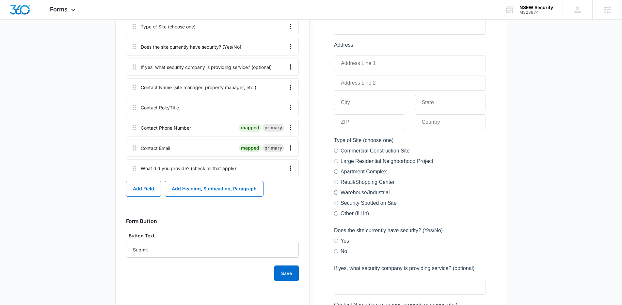
click at [76, 193] on main "Edit Form Employee Lead Submissions Edit Form Settings Submissions Embed Design…" at bounding box center [311, 192] width 622 height 739
click at [284, 196] on div "Add Field Add Heading, Subheading, Paragraph" at bounding box center [212, 189] width 173 height 16
click at [146, 191] on button "Add Field" at bounding box center [143, 189] width 35 height 16
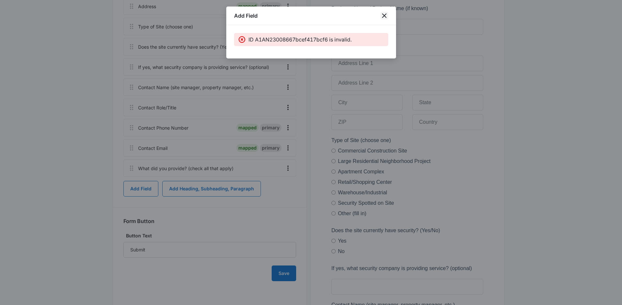
click at [284, 14] on icon "close" at bounding box center [384, 16] width 8 height 8
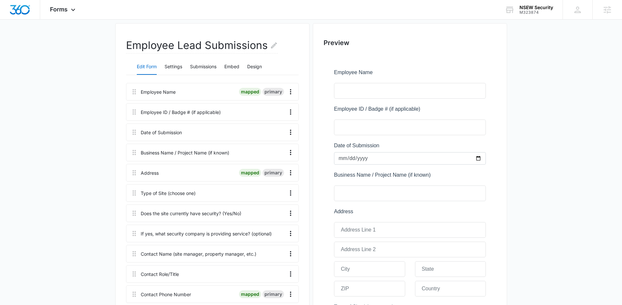
scroll to position [126, 0]
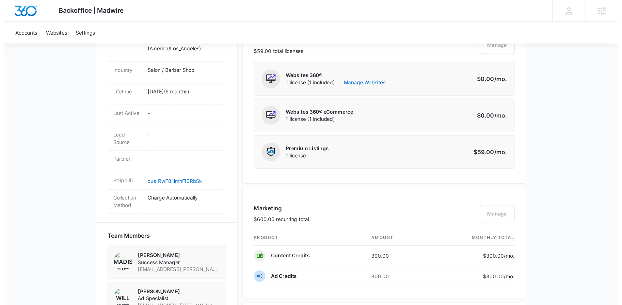
scroll to position [313, 0]
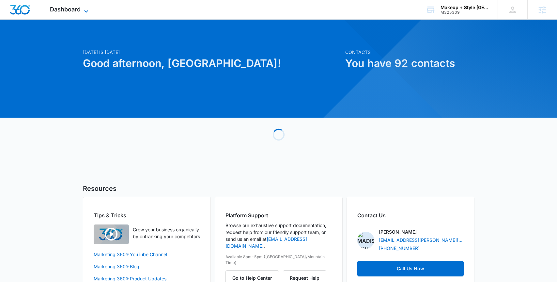
click at [83, 8] on icon at bounding box center [86, 12] width 8 height 8
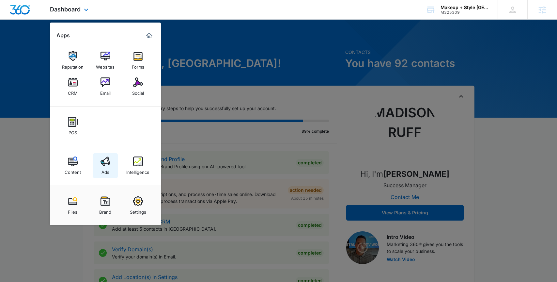
click at [110, 167] on link "Ads" at bounding box center [105, 165] width 25 height 25
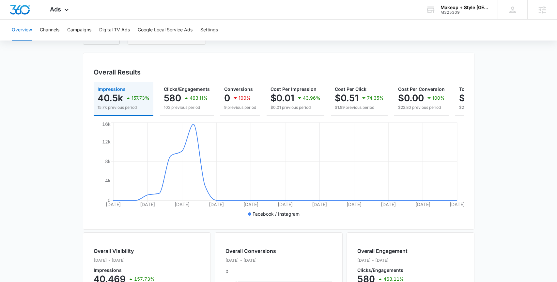
scroll to position [173, 0]
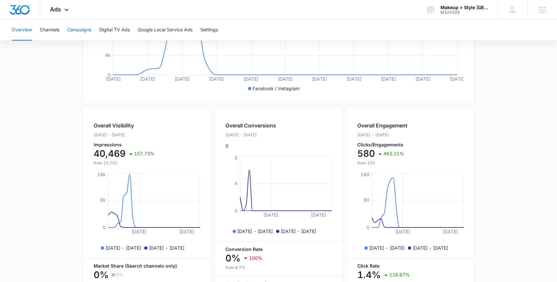
click at [77, 29] on button "Campaigns" at bounding box center [79, 30] width 24 height 21
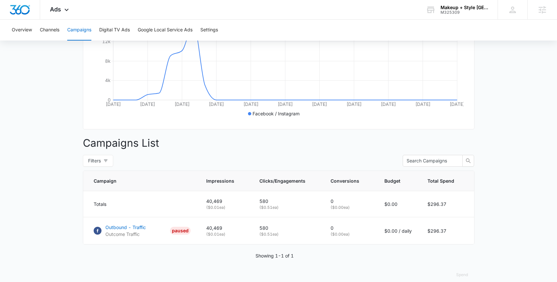
scroll to position [147, 0]
click at [135, 231] on p "Outbound - Traffic" at bounding box center [125, 228] width 40 height 7
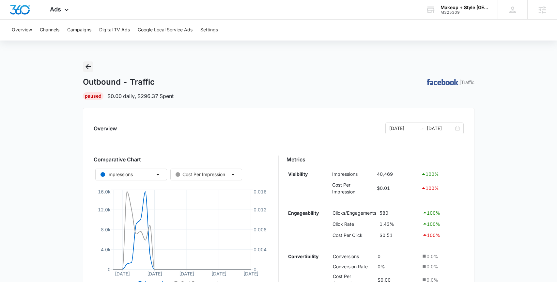
click at [89, 67] on icon "Back" at bounding box center [88, 67] width 8 height 8
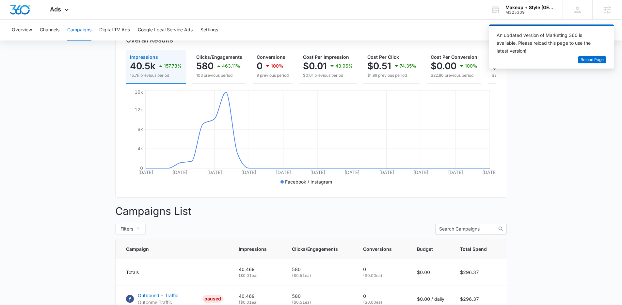
scroll to position [135, 0]
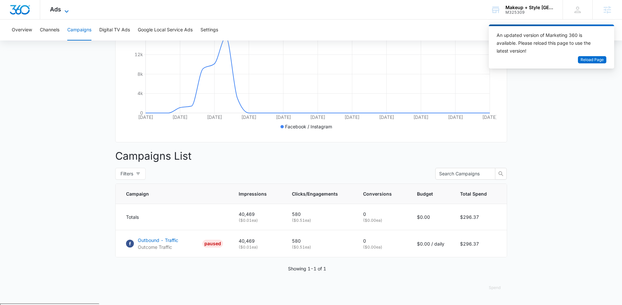
click at [69, 8] on icon at bounding box center [67, 12] width 8 height 8
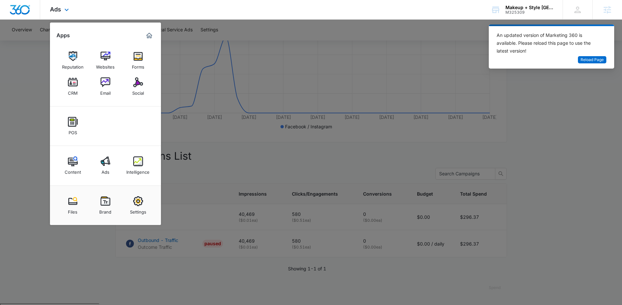
scroll to position [136, 0]
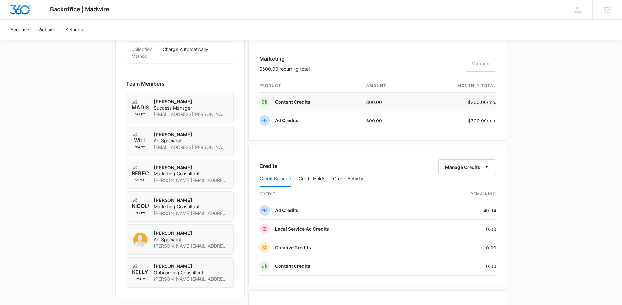
scroll to position [428, 0]
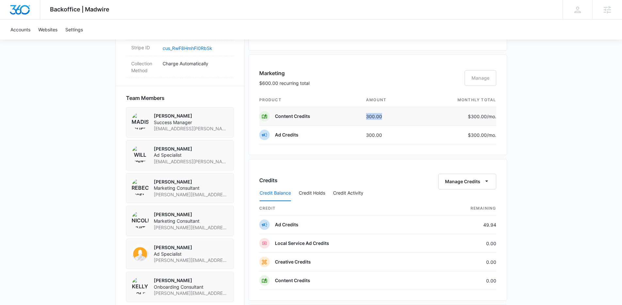
drag, startPoint x: 381, startPoint y: 116, endPoint x: 361, endPoint y: 116, distance: 19.9
click at [361, 116] on td "300.00" at bounding box center [389, 116] width 56 height 19
drag, startPoint x: 387, startPoint y: 137, endPoint x: 343, endPoint y: 135, distance: 44.4
click at [343, 135] on tr "Ad Credits 300.00 $300.00 /mo." at bounding box center [377, 135] width 237 height 19
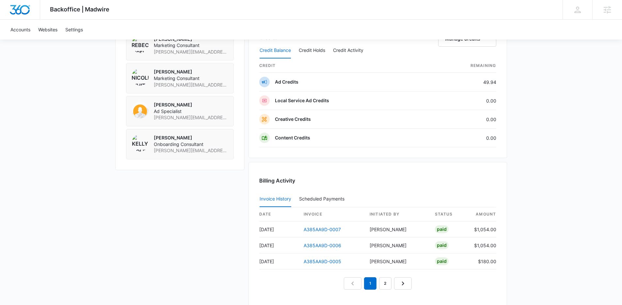
scroll to position [593, 0]
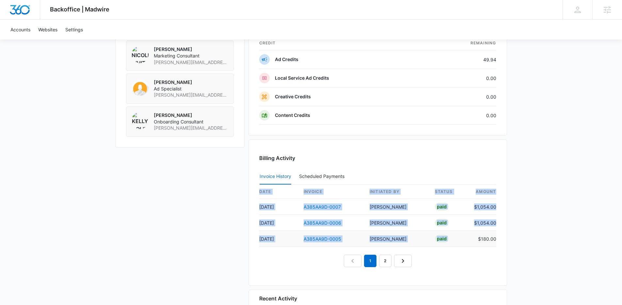
drag, startPoint x: 500, startPoint y: 238, endPoint x: 475, endPoint y: 236, distance: 24.6
click at [475, 236] on div "Billing Activity Invoice History Scheduled Payments 0 date invoice Initiated By…" at bounding box center [377, 212] width 258 height 146
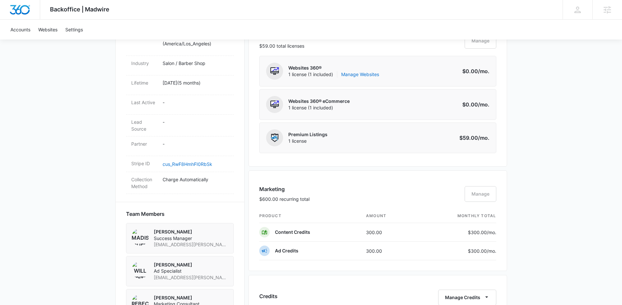
scroll to position [314, 0]
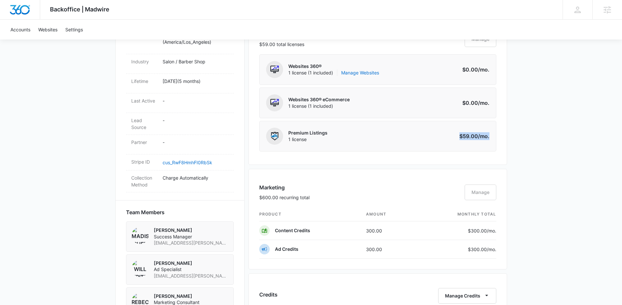
drag, startPoint x: 491, startPoint y: 135, endPoint x: 439, endPoint y: 135, distance: 52.9
click at [439, 135] on div "Premium Listings 1 license Amount $59.00 /mo." at bounding box center [377, 136] width 237 height 31
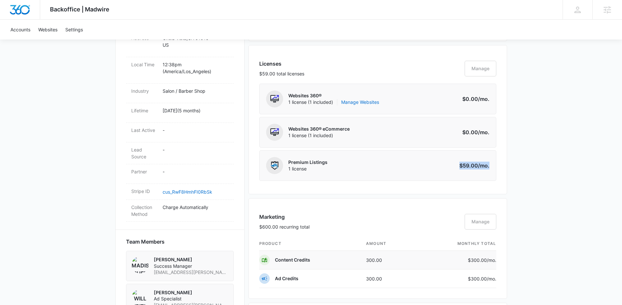
scroll to position [314, 0]
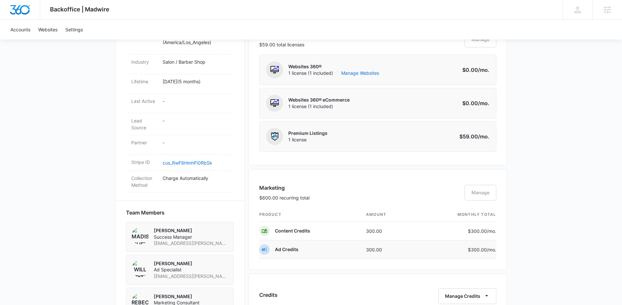
click at [396, 241] on td "300.00" at bounding box center [389, 249] width 56 height 19
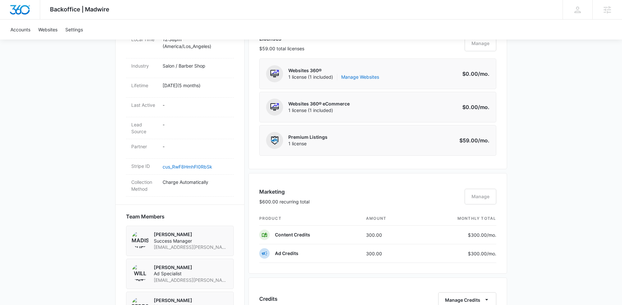
scroll to position [316, 0]
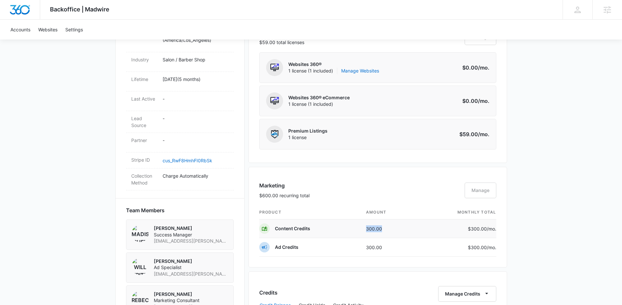
drag, startPoint x: 387, startPoint y: 232, endPoint x: 365, endPoint y: 231, distance: 22.5
click at [365, 231] on td "300.00" at bounding box center [389, 228] width 56 height 19
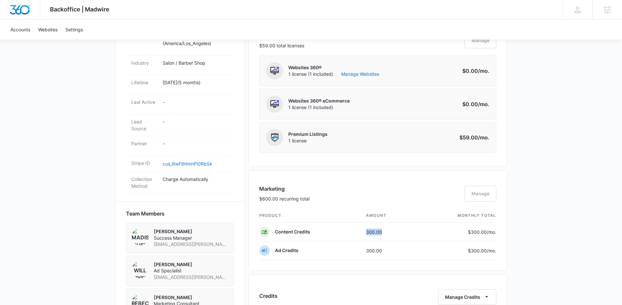
scroll to position [397, 0]
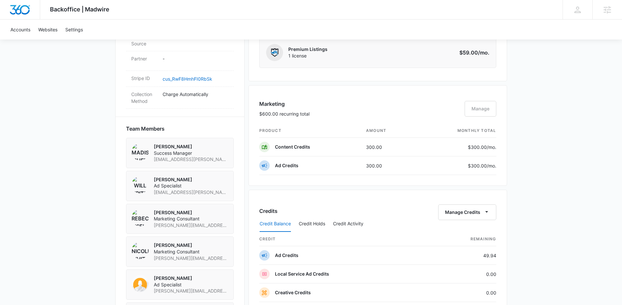
click at [380, 106] on div "Marketing $600.00 recurring total Manage" at bounding box center [377, 112] width 237 height 24
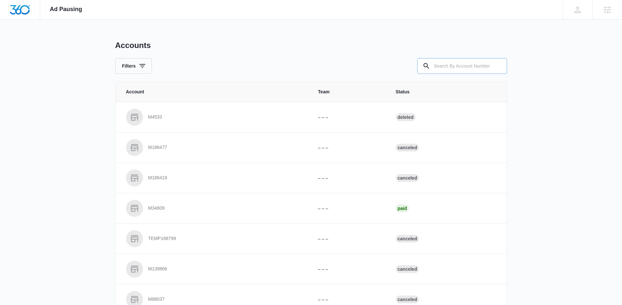
click at [472, 65] on input "text" at bounding box center [462, 66] width 90 height 16
type input "m325309"
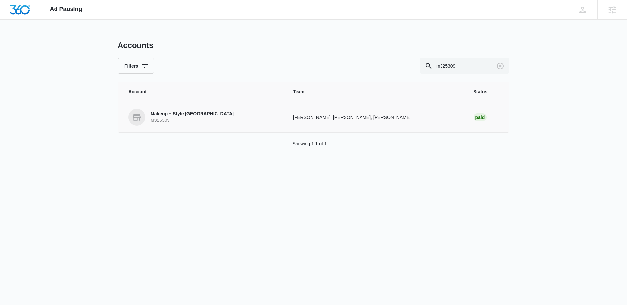
click at [198, 119] on p "M325309" at bounding box center [191, 120] width 83 height 7
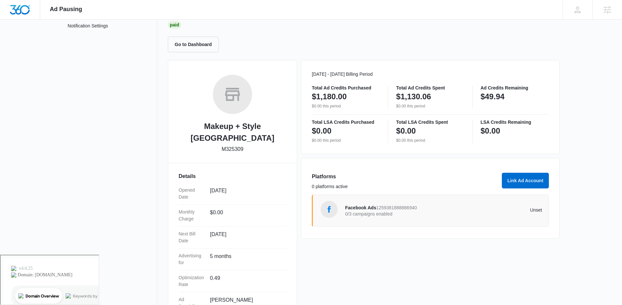
scroll to position [55, 0]
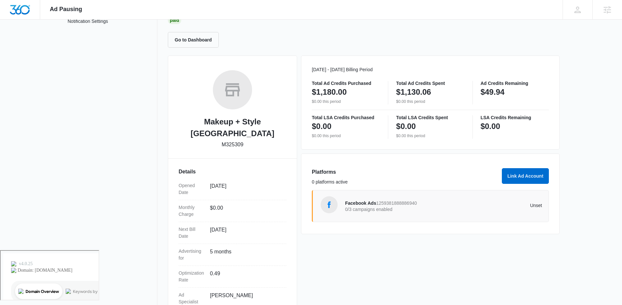
click at [378, 200] on span "1259381888886940" at bounding box center [396, 202] width 41 height 5
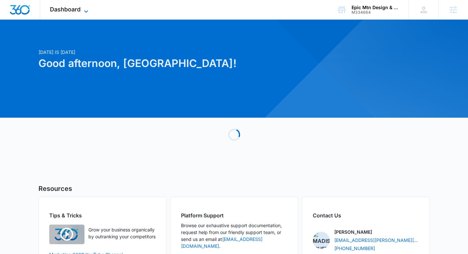
click at [68, 6] on div "Dashboard Apps Reputation Websites Forms CRM Email Social POS Content Ads Intel…" at bounding box center [70, 9] width 60 height 19
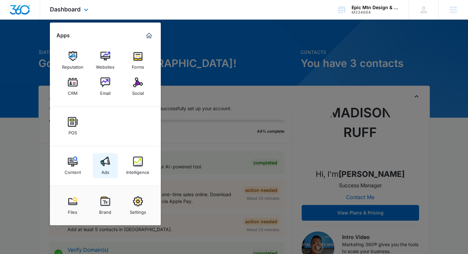
click at [108, 161] on img at bounding box center [106, 161] width 10 height 10
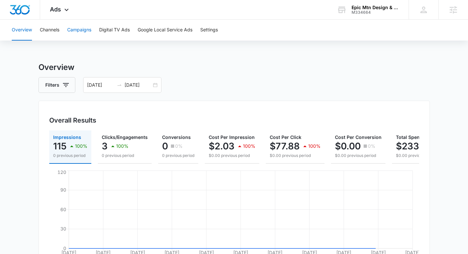
click at [78, 32] on button "Campaigns" at bounding box center [79, 30] width 24 height 21
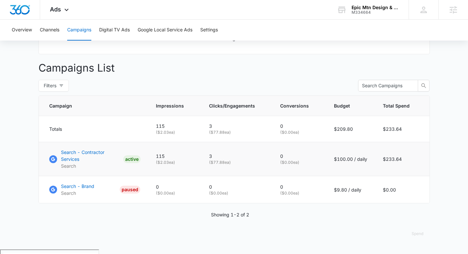
scroll to position [224, 0]
click at [92, 158] on p "Search - Contractor Services" at bounding box center [91, 155] width 60 height 14
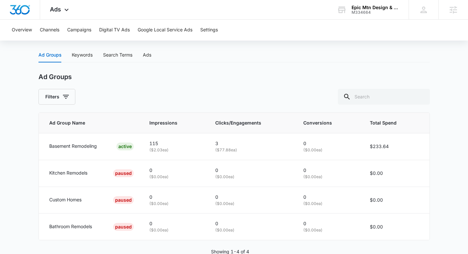
scroll to position [226, 0]
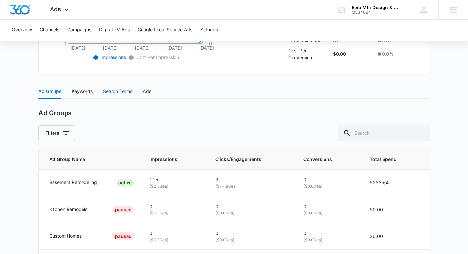
click at [126, 91] on div "Search Terms" at bounding box center [117, 90] width 29 height 7
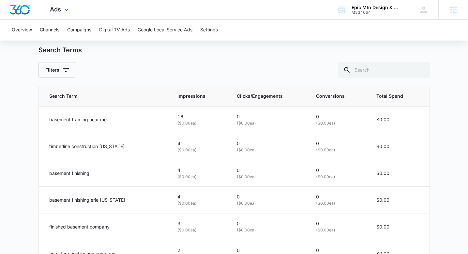
scroll to position [260, 0]
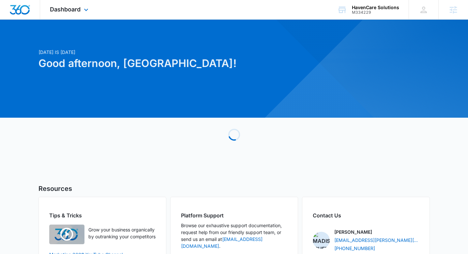
click at [69, 14] on div "Dashboard Apps Reputation Websites Forms CRM Email Social Payments POS Content …" at bounding box center [70, 9] width 60 height 19
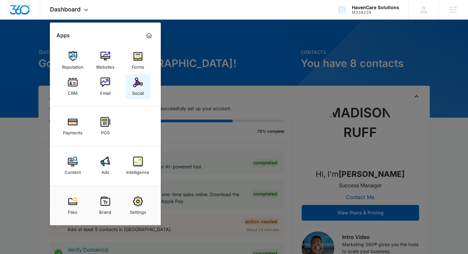
click at [136, 86] on img at bounding box center [138, 82] width 10 height 10
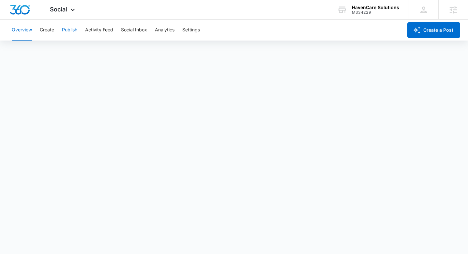
click at [73, 32] on button "Publish" at bounding box center [69, 30] width 15 height 21
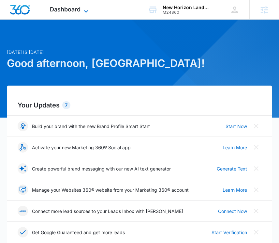
click at [70, 8] on span "Dashboard" at bounding box center [65, 9] width 31 height 7
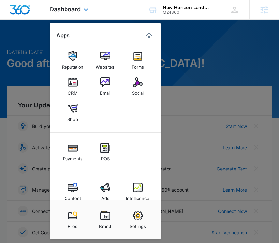
click at [106, 200] on div "Files Brand Settings" at bounding box center [105, 219] width 111 height 39
click at [106, 186] on img at bounding box center [106, 187] width 10 height 10
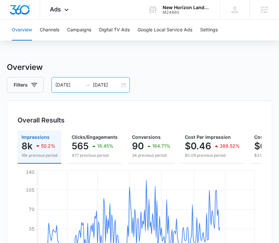
click at [123, 86] on div "[DATE] [DATE]" at bounding box center [91, 85] width 78 height 16
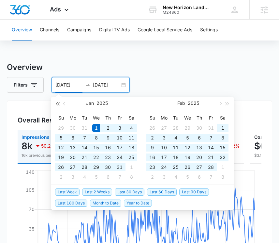
click at [60, 102] on button "button" at bounding box center [57, 103] width 7 height 13
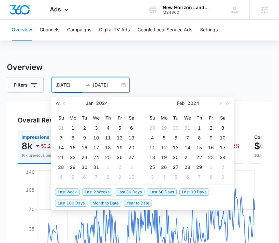
click at [59, 102] on span "button" at bounding box center [57, 103] width 3 height 3
type input "[DATE]"
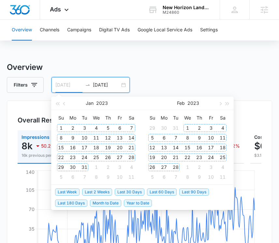
drag, startPoint x: 60, startPoint y: 102, endPoint x: 59, endPoint y: 130, distance: 27.7
click at [59, 130] on div "[DATE] Su Mo Tu We Th Fr Sa 1 2 3 4 5 6 7 8 9 10 11 12 13 14 15 16 17 18 19 20 …" at bounding box center [96, 141] width 91 height 88
click at [59, 130] on div "1" at bounding box center [61, 128] width 8 height 8
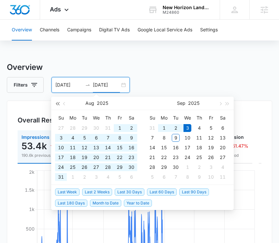
click at [57, 103] on span "button" at bounding box center [57, 103] width 3 height 3
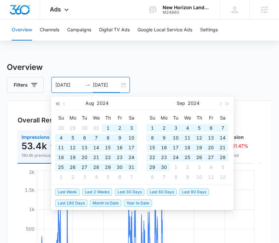
click at [57, 103] on span "button" at bounding box center [57, 103] width 3 height 3
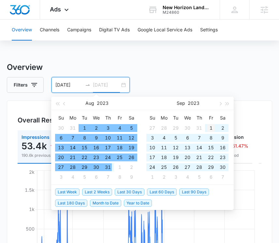
type input "09/01/2023"
click at [209, 131] on div "1" at bounding box center [211, 128] width 8 height 8
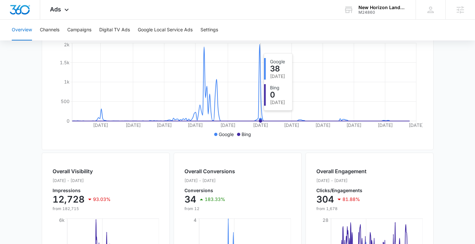
scroll to position [156, 0]
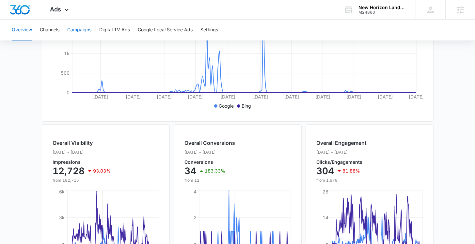
click at [87, 32] on button "Campaigns" at bounding box center [79, 30] width 24 height 21
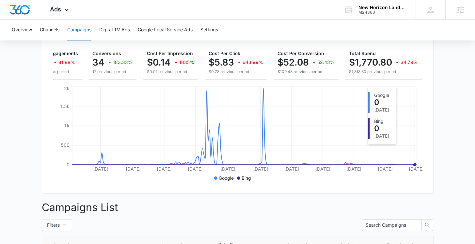
scroll to position [84, 0]
click at [284, 59] on icon "button" at bounding box center [397, 62] width 8 height 8
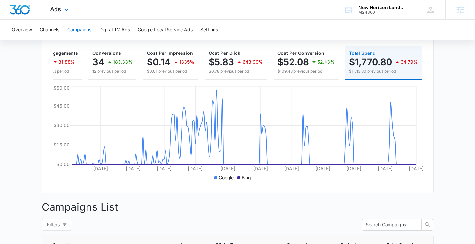
click at [67, 5] on div "Ads Apps Reputation Websites Forms CRM Email Social Shop Payments POS Content A…" at bounding box center [60, 9] width 40 height 19
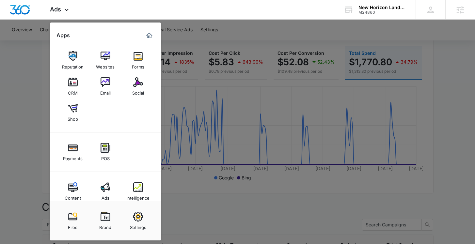
click at [284, 83] on div at bounding box center [237, 122] width 475 height 244
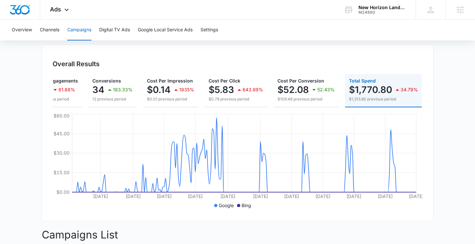
scroll to position [0, 0]
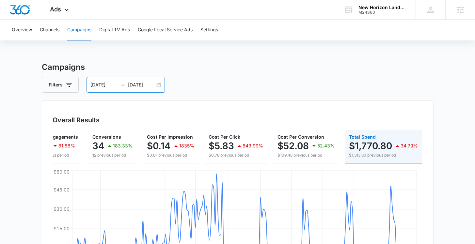
click at [157, 88] on div "01/01/2023 09/01/2023" at bounding box center [125, 85] width 78 height 16
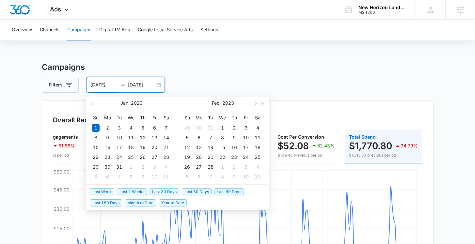
click at [171, 206] on span "Year to Date" at bounding box center [173, 202] width 28 height 7
type input "[DATE]"
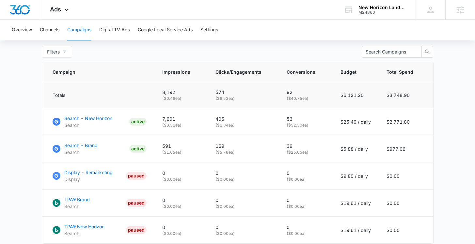
scroll to position [262, 0]
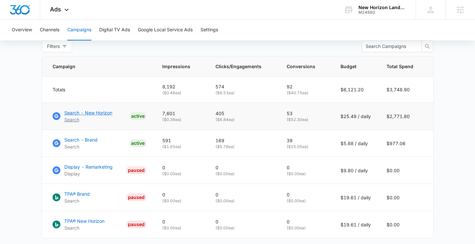
click at [103, 116] on p "Search - New Horizon" at bounding box center [88, 112] width 48 height 7
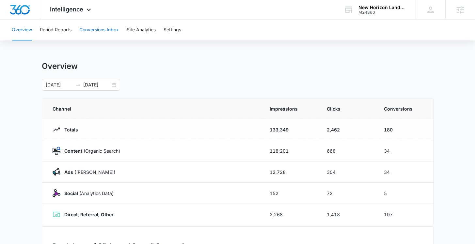
click at [97, 37] on button "Conversions Inbox" at bounding box center [98, 30] width 39 height 21
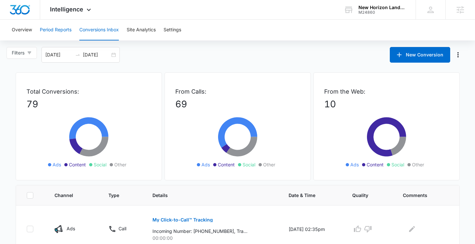
click at [56, 28] on button "Period Reports" at bounding box center [56, 30] width 32 height 21
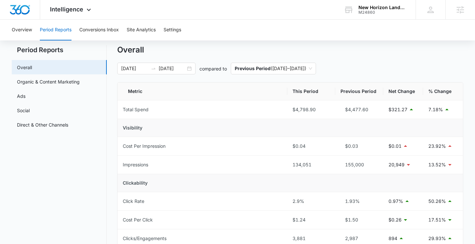
scroll to position [21, 0]
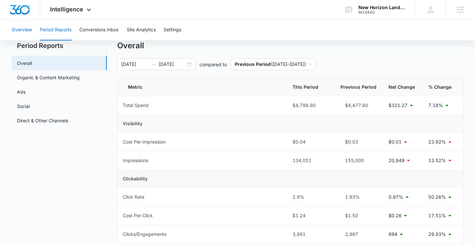
click at [18, 26] on button "Overview" at bounding box center [22, 30] width 20 height 21
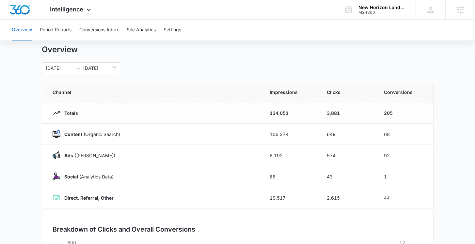
scroll to position [18, 0]
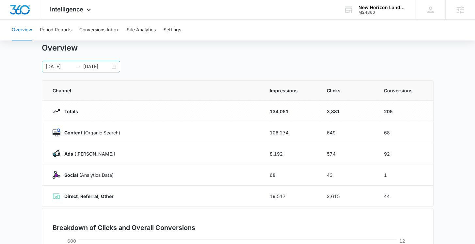
click at [112, 67] on div "[DATE] [DATE]" at bounding box center [81, 67] width 78 height 12
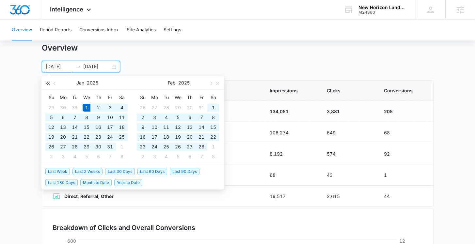
click at [48, 86] on button "button" at bounding box center [47, 82] width 7 height 13
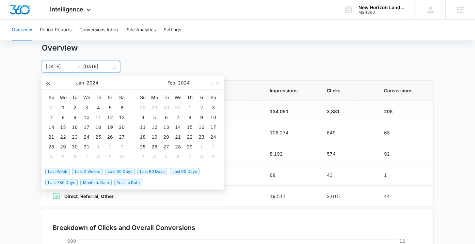
click at [48, 86] on button "button" at bounding box center [47, 82] width 7 height 13
type input "01/01/2023"
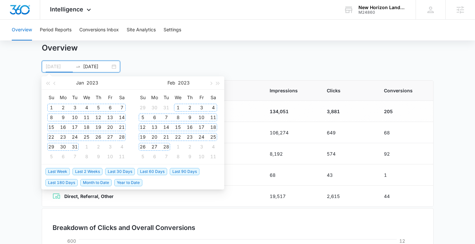
click at [48, 107] on div "1" at bounding box center [51, 108] width 8 height 8
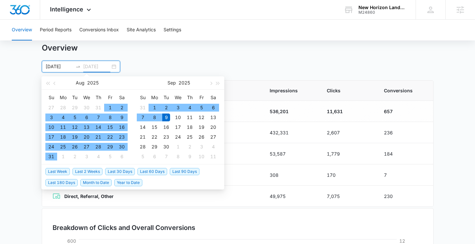
click at [167, 118] on div "9" at bounding box center [166, 118] width 8 height 8
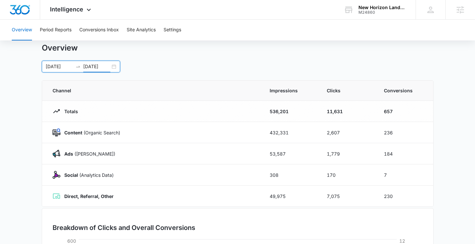
click at [97, 65] on input "[DATE]" at bounding box center [96, 66] width 27 height 7
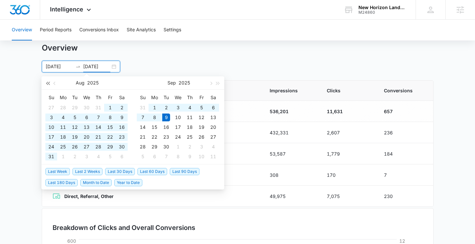
click at [49, 85] on button "button" at bounding box center [47, 82] width 7 height 13
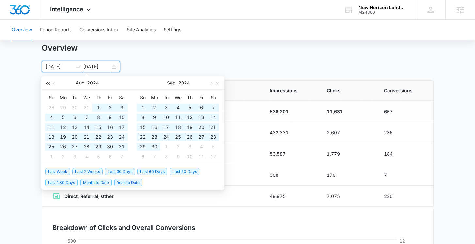
click at [49, 85] on button "button" at bounding box center [47, 82] width 7 height 13
type input "09/09/2023"
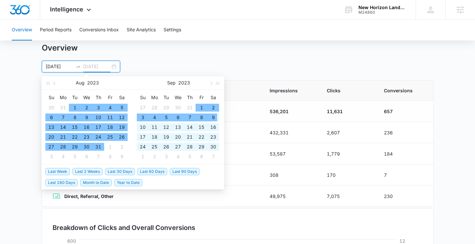
click at [215, 117] on div "9" at bounding box center [213, 118] width 8 height 8
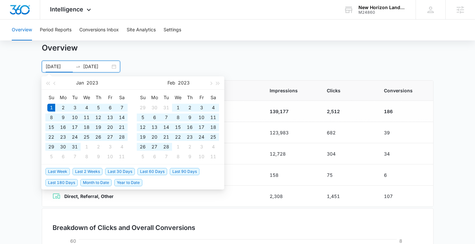
click at [280, 55] on div "Overview 01/01/2023 09/09/2023 Jan 2023 Su Mo Tu We Th Fr Sa 1 2 3 4 5 6 7 8 9 …" at bounding box center [238, 57] width 392 height 29
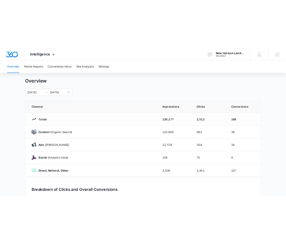
scroll to position [8, 0]
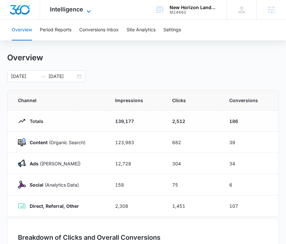
click at [79, 11] on span "Intelligence" at bounding box center [66, 9] width 33 height 7
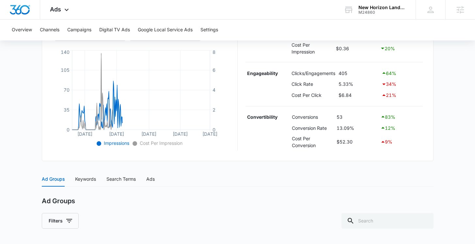
scroll to position [162, 0]
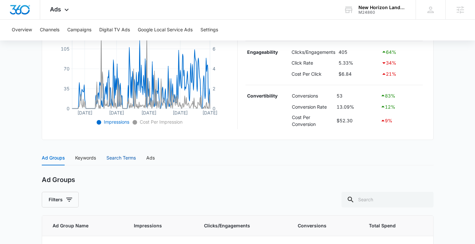
click at [109, 157] on div "Search Terms" at bounding box center [120, 157] width 29 height 7
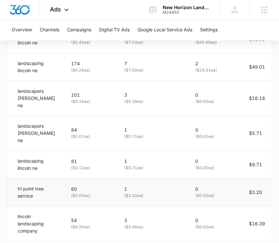
scroll to position [427, 0]
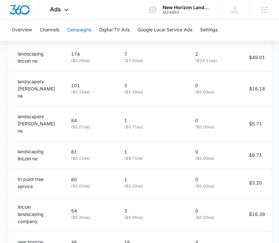
click at [83, 35] on button "Campaigns" at bounding box center [79, 30] width 24 height 21
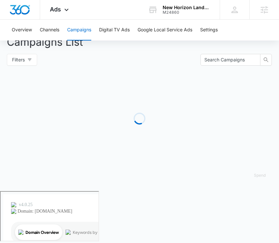
type input "[DATE]"
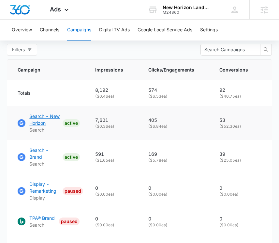
click at [43, 126] on p "Search - New Horizon" at bounding box center [44, 120] width 31 height 14
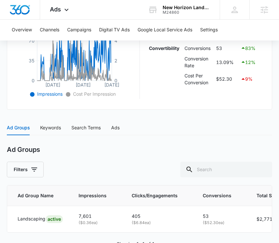
scroll to position [218, 0]
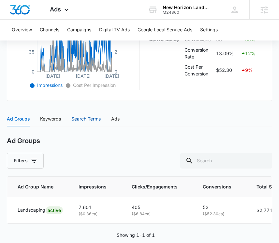
click at [84, 118] on div "Search Terms" at bounding box center [85, 118] width 29 height 7
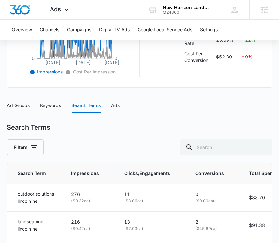
scroll to position [234, 0]
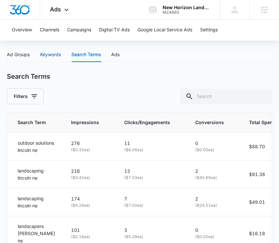
click at [46, 56] on div "Keywords" at bounding box center [50, 54] width 21 height 7
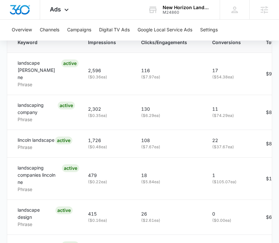
scroll to position [363, 0]
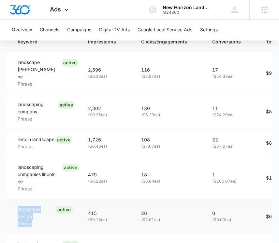
drag, startPoint x: 47, startPoint y: 222, endPoint x: 20, endPoint y: 205, distance: 31.5
click at [20, 205] on td "landscape design Phrase ACTIVE" at bounding box center [43, 216] width 73 height 35
click at [21, 209] on p "landscape design" at bounding box center [37, 213] width 38 height 14
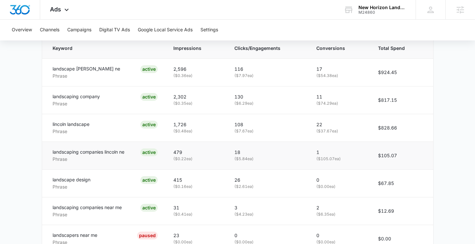
scroll to position [158, 0]
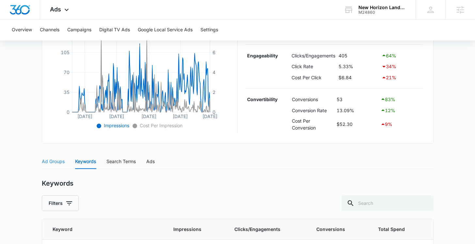
click at [61, 166] on div "Ad Groups" at bounding box center [53, 161] width 23 height 15
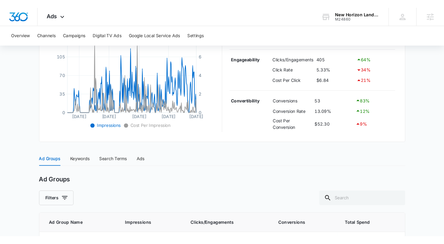
scroll to position [211, 0]
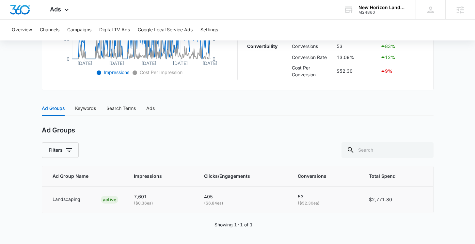
click at [66, 200] on p "Landscaping" at bounding box center [67, 199] width 28 height 7
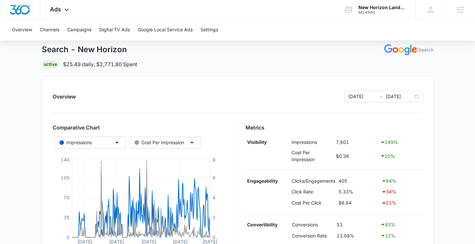
scroll to position [0, 0]
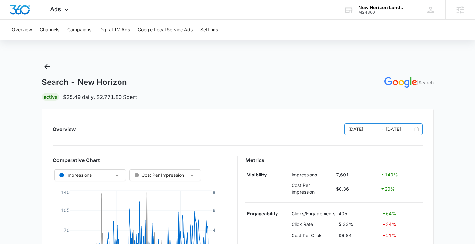
click at [284, 130] on input "01/01/2025" at bounding box center [361, 129] width 27 height 7
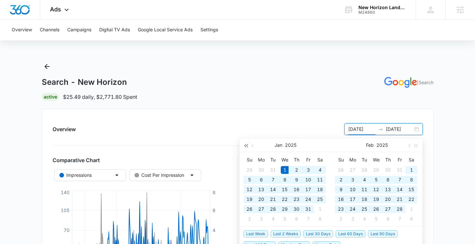
click at [245, 146] on span "button" at bounding box center [245, 145] width 3 height 3
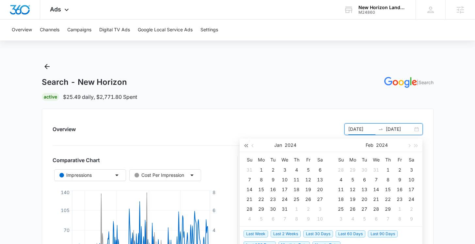
click at [245, 146] on span "button" at bounding box center [245, 145] width 3 height 3
type input "01/01/2023"
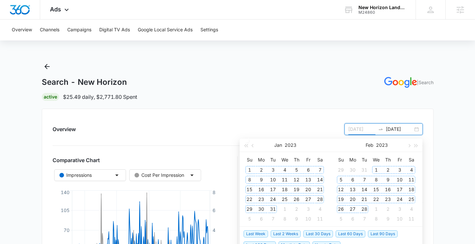
click at [251, 170] on div "1" at bounding box center [249, 170] width 8 height 8
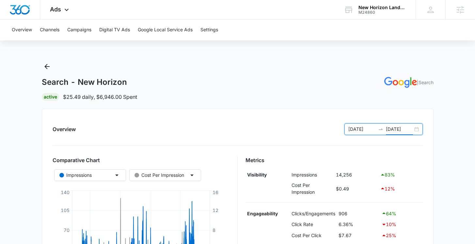
click at [284, 130] on input "09/09/2025" at bounding box center [399, 129] width 27 height 7
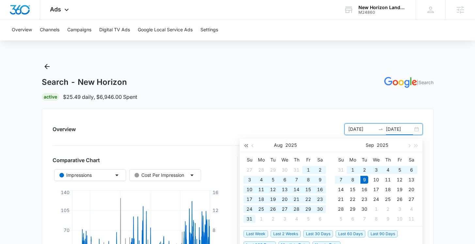
click at [246, 143] on button "button" at bounding box center [245, 145] width 7 height 13
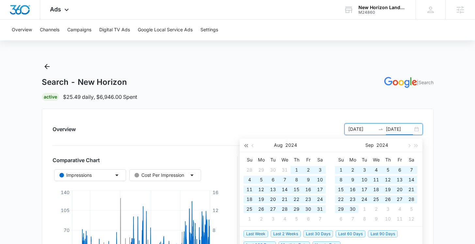
click at [246, 144] on button "button" at bounding box center [245, 145] width 7 height 13
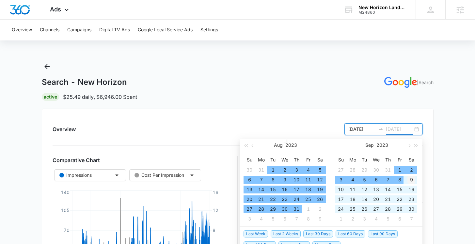
type input "09/09/2023"
click at [284, 179] on div "9" at bounding box center [411, 180] width 8 height 8
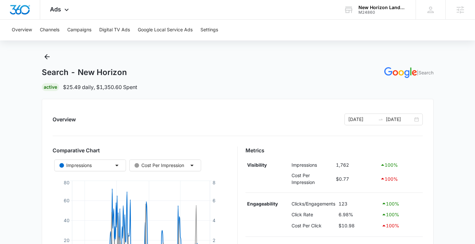
scroll to position [1, 0]
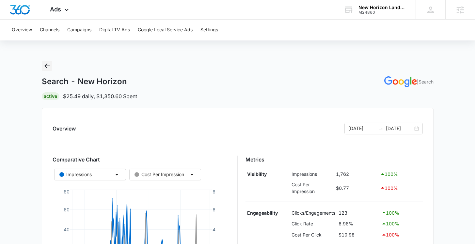
click at [47, 64] on icon "Back" at bounding box center [47, 66] width 8 height 8
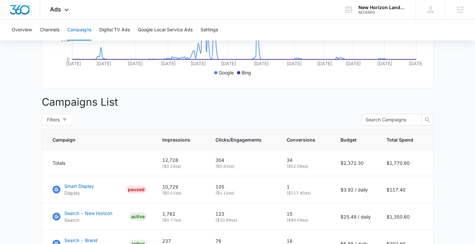
scroll to position [227, 0]
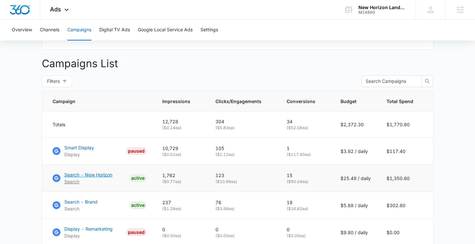
click at [84, 178] on p "Search - New Horizon" at bounding box center [88, 174] width 48 height 7
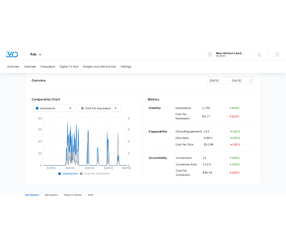
scroll to position [77, 0]
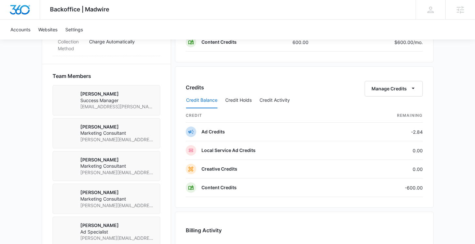
scroll to position [418, 0]
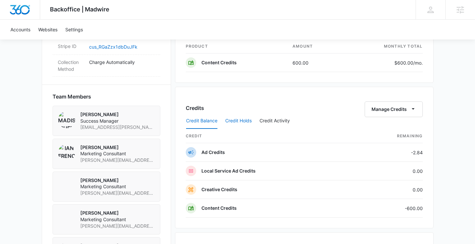
click at [240, 120] on button "Credit Holds" at bounding box center [238, 121] width 26 height 16
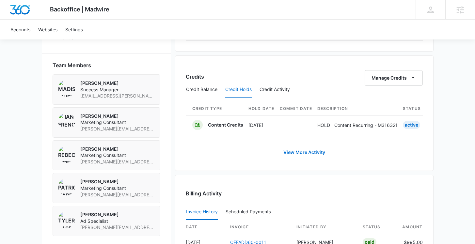
scroll to position [455, 0]
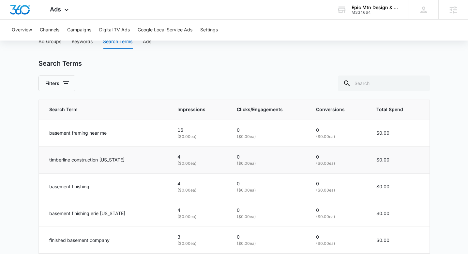
scroll to position [277, 0]
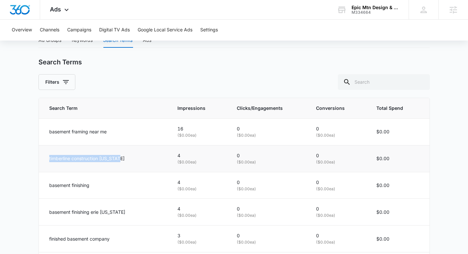
drag, startPoint x: 121, startPoint y: 159, endPoint x: 45, endPoint y: 151, distance: 76.5
click at [43, 149] on td "timberline construction [US_STATE]" at bounding box center [104, 158] width 131 height 27
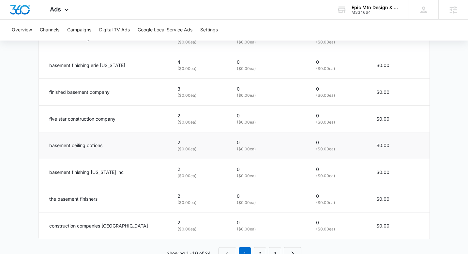
scroll to position [445, 0]
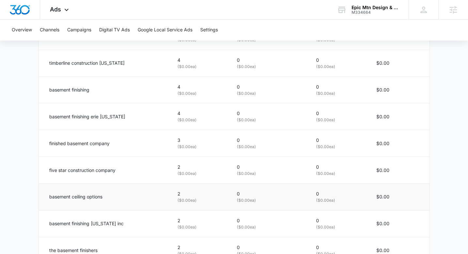
click at [115, 114] on p "basement finishing erie [US_STATE]" at bounding box center [87, 116] width 76 height 7
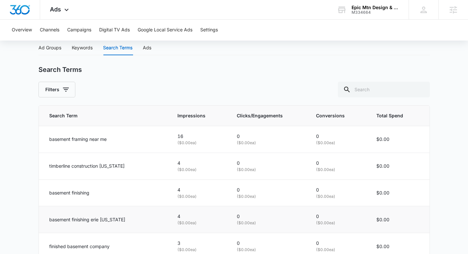
scroll to position [220, 0]
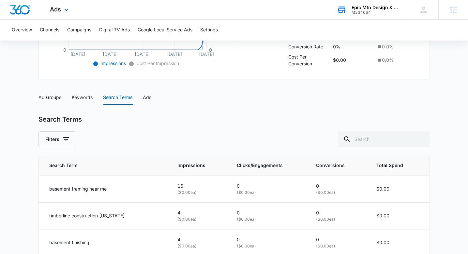
click at [366, 17] on div "Epic Mtn Design & Build M334664 Your Accounts View All" at bounding box center [368, 9] width 82 height 19
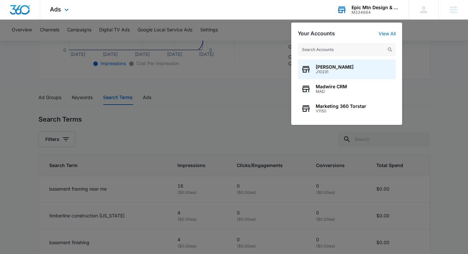
click at [358, 49] on input "text" at bounding box center [347, 49] width 98 height 13
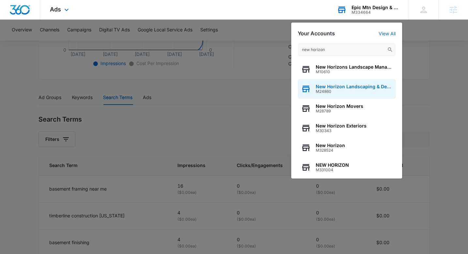
type input "new horizon"
click at [331, 88] on span "New Horizon Landscaping & Design" at bounding box center [354, 86] width 77 height 5
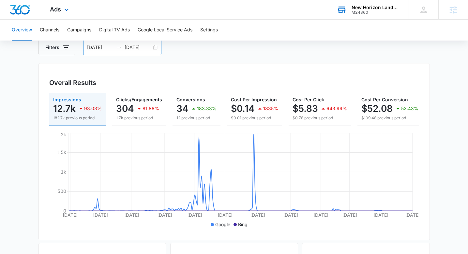
scroll to position [45, 0]
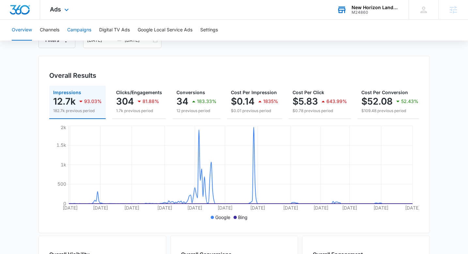
click at [86, 31] on button "Campaigns" at bounding box center [79, 30] width 24 height 21
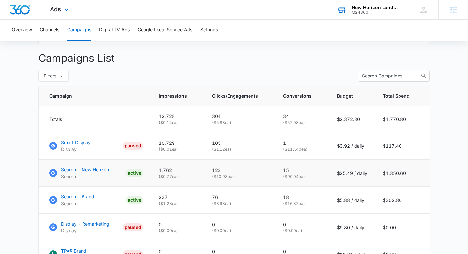
scroll to position [248, 0]
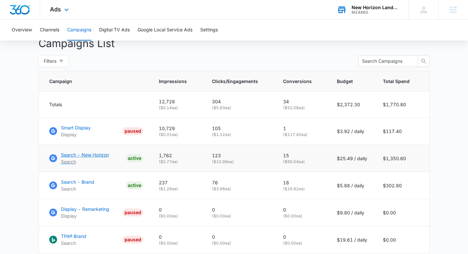
click at [89, 158] on p "Search - New Horizon" at bounding box center [85, 154] width 48 height 7
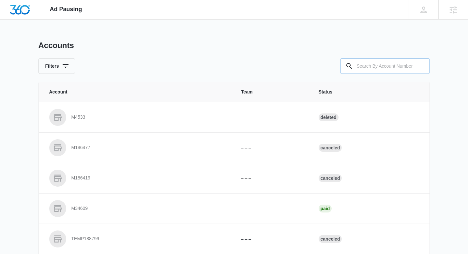
click at [366, 71] on input "text" at bounding box center [385, 66] width 90 height 16
type input "m324289"
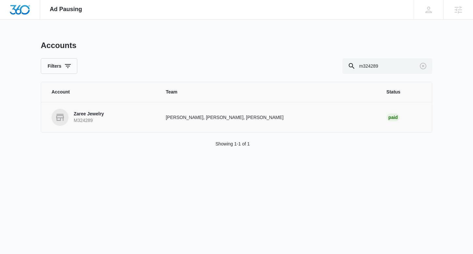
click at [136, 119] on link "Zaree Jewelry M324289" at bounding box center [101, 117] width 99 height 17
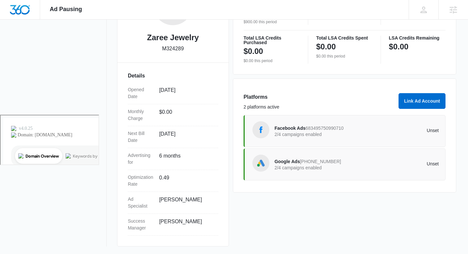
scroll to position [139, 0]
click at [291, 128] on span "Facebook Ads" at bounding box center [290, 127] width 31 height 5
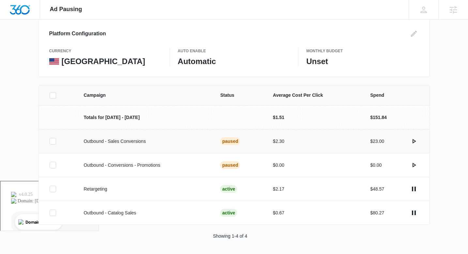
scroll to position [74, 0]
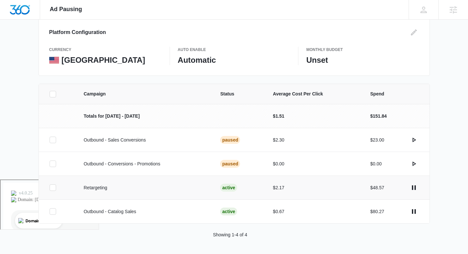
click at [55, 186] on icon at bounding box center [53, 187] width 6 height 6
click at [50, 187] on input "checkbox" at bounding box center [49, 187] width 0 height 0
click at [55, 208] on icon at bounding box center [53, 211] width 6 height 6
click at [50, 211] on input "checkbox" at bounding box center [49, 211] width 0 height 0
click at [444, 245] on button "Pause Campaigns" at bounding box center [433, 244] width 53 height 16
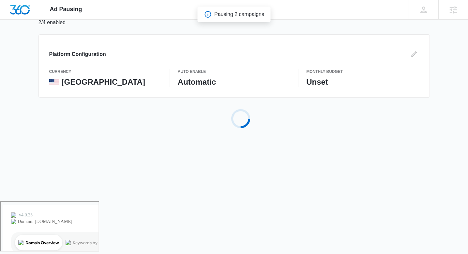
scroll to position [0, 0]
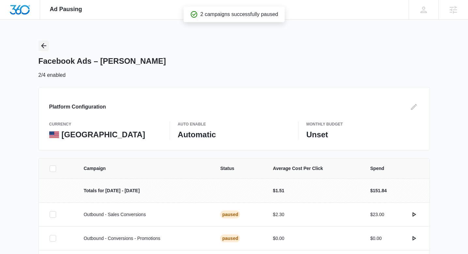
click at [48, 47] on button "Back" at bounding box center [44, 45] width 10 height 10
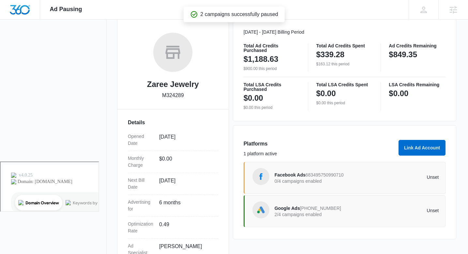
scroll to position [121, 0]
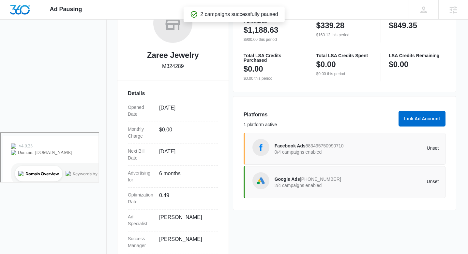
click at [319, 193] on div "Google Ads [PHONE_NUMBER] 2/4 campaigns enabled Unset" at bounding box center [345, 182] width 202 height 32
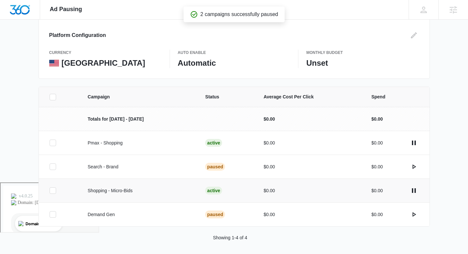
scroll to position [74, 0]
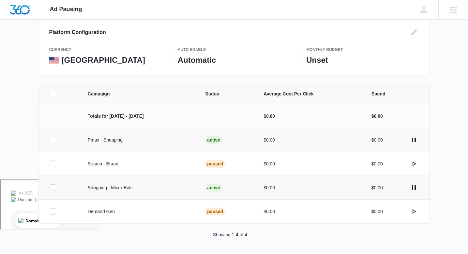
click at [54, 183] on td at bounding box center [59, 187] width 41 height 24
click at [52, 137] on icon at bounding box center [53, 140] width 6 height 6
click at [50, 140] on input "checkbox" at bounding box center [49, 140] width 0 height 0
click at [54, 183] on td at bounding box center [59, 187] width 41 height 24
click at [54, 186] on icon at bounding box center [53, 187] width 6 height 6
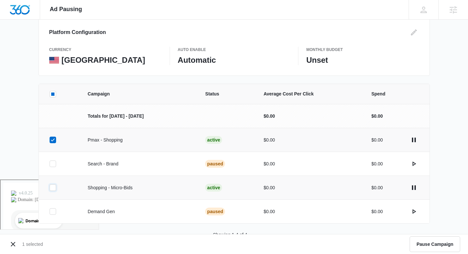
click at [50, 187] on input "checkbox" at bounding box center [49, 187] width 0 height 0
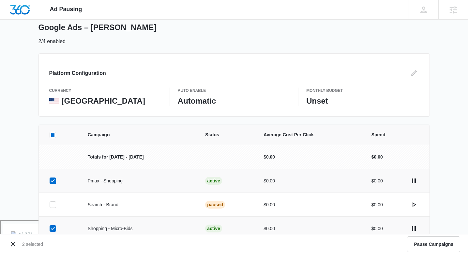
scroll to position [0, 0]
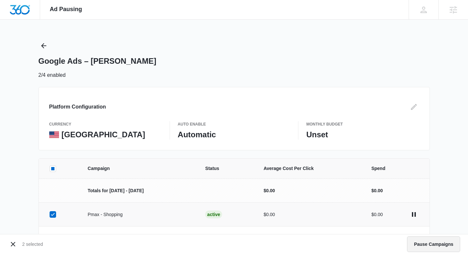
drag, startPoint x: 416, startPoint y: 235, endPoint x: 419, endPoint y: 240, distance: 5.8
click at [418, 239] on div "2 selected Pause Campaigns" at bounding box center [234, 244] width 468 height 20
click at [419, 241] on button "Pause Campaigns" at bounding box center [433, 244] width 53 height 16
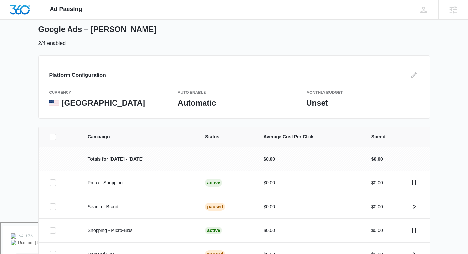
scroll to position [18, 0]
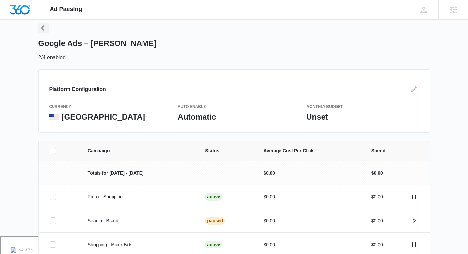
click at [42, 27] on icon "Back" at bounding box center [43, 27] width 5 height 5
